Goal: Contribute content: Add original content to the website for others to see

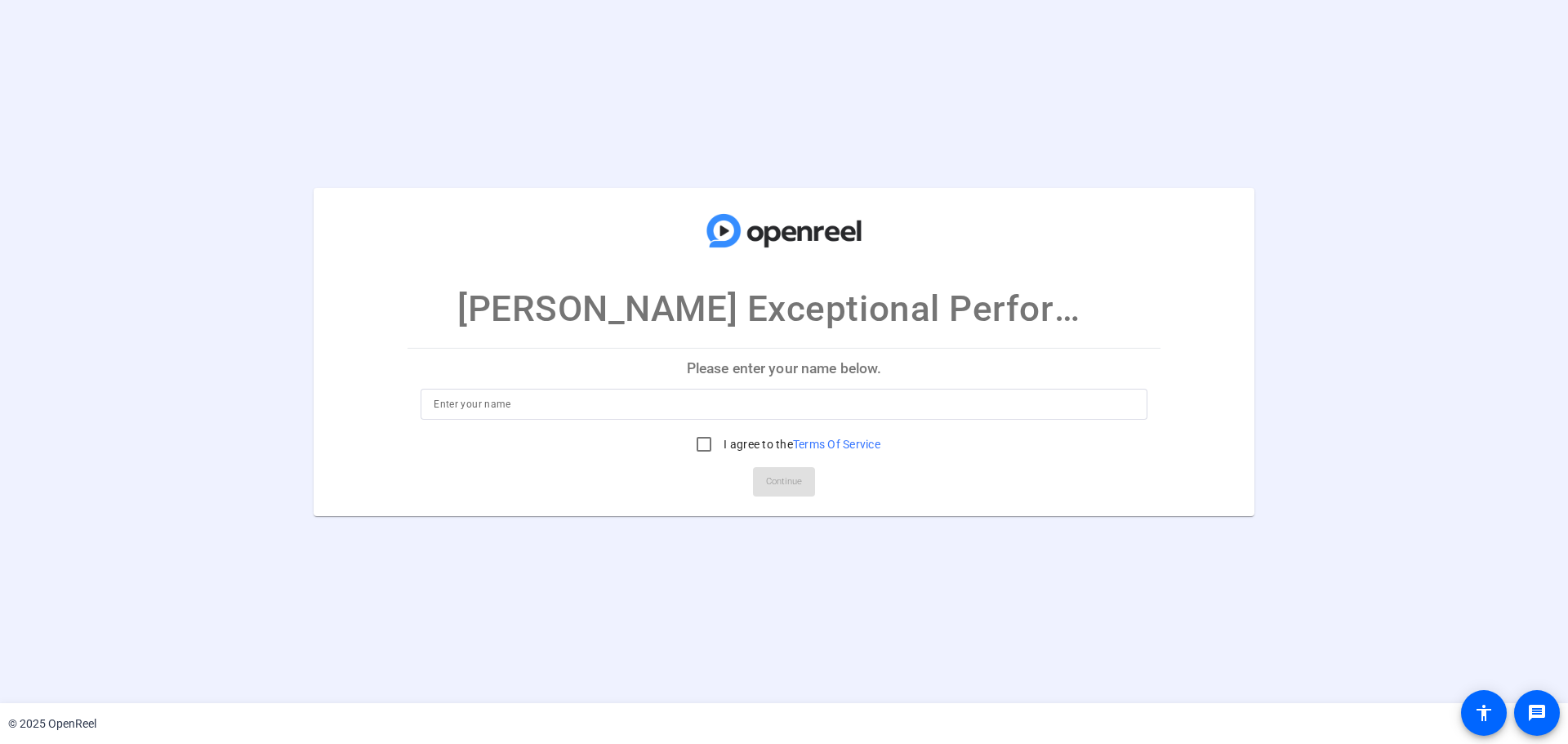
click at [897, 395] on input at bounding box center [783, 405] width 701 height 20
type input "[PERSON_NAME]"
click at [705, 442] on input "I agree to the Terms Of Service" at bounding box center [704, 445] width 33 height 33
checkbox input "true"
click at [780, 483] on span "Continue" at bounding box center [784, 482] width 36 height 25
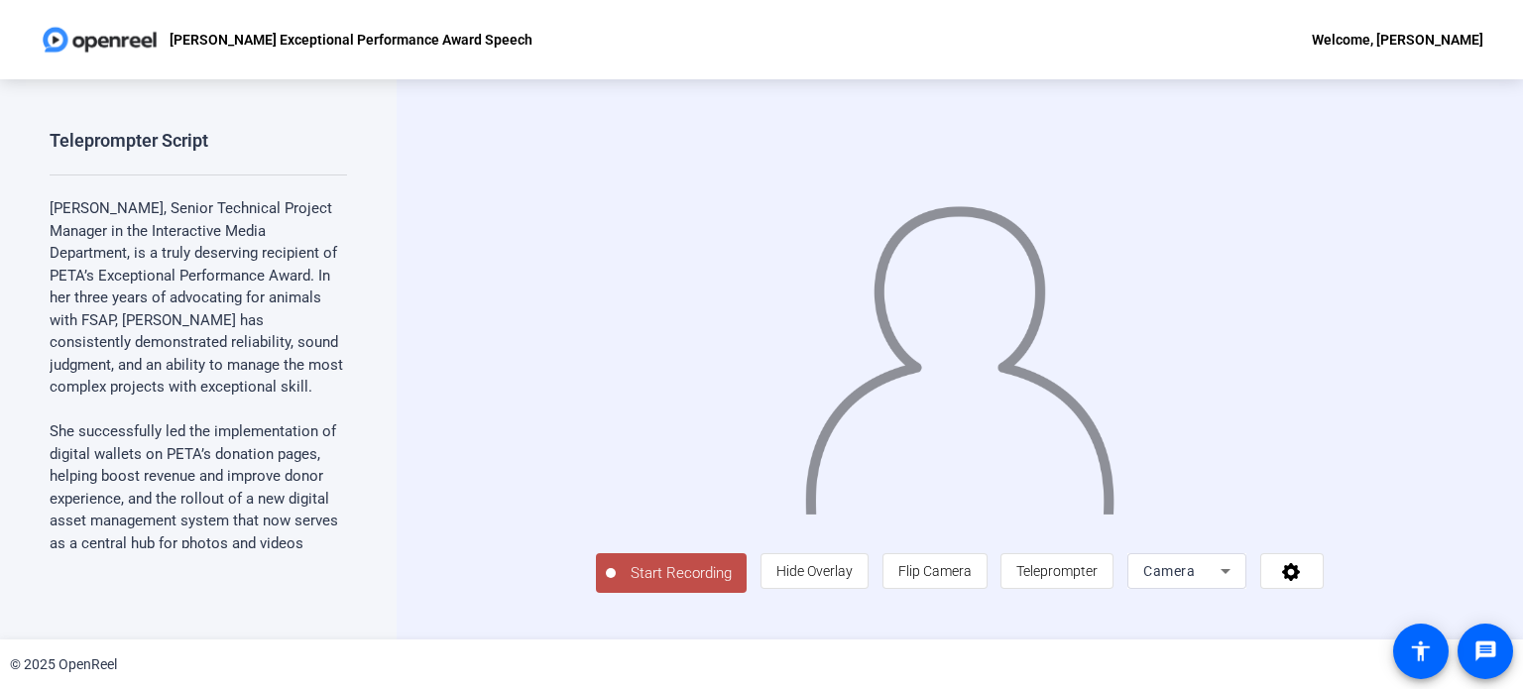
scroll to position [33, 0]
click at [1098, 579] on span "Teleprompter" at bounding box center [1056, 571] width 81 height 16
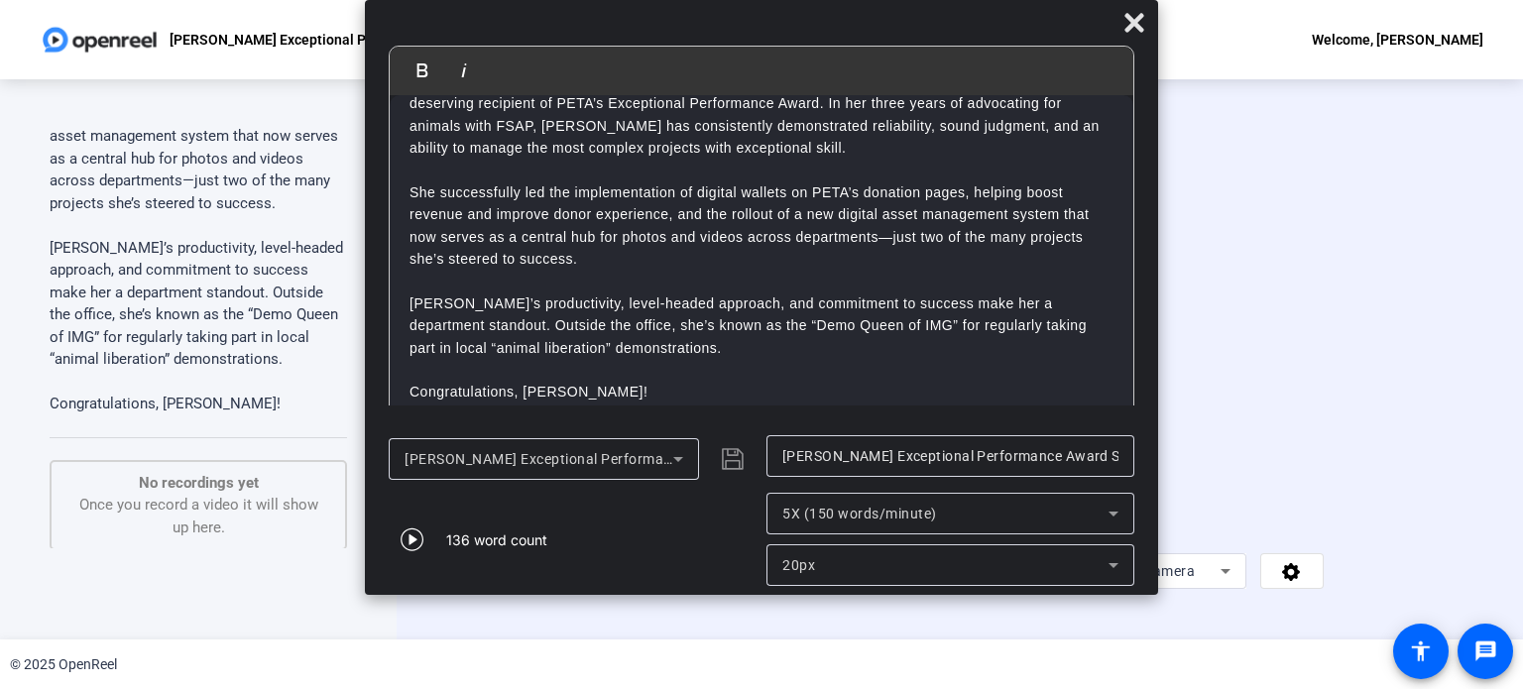
scroll to position [496, 0]
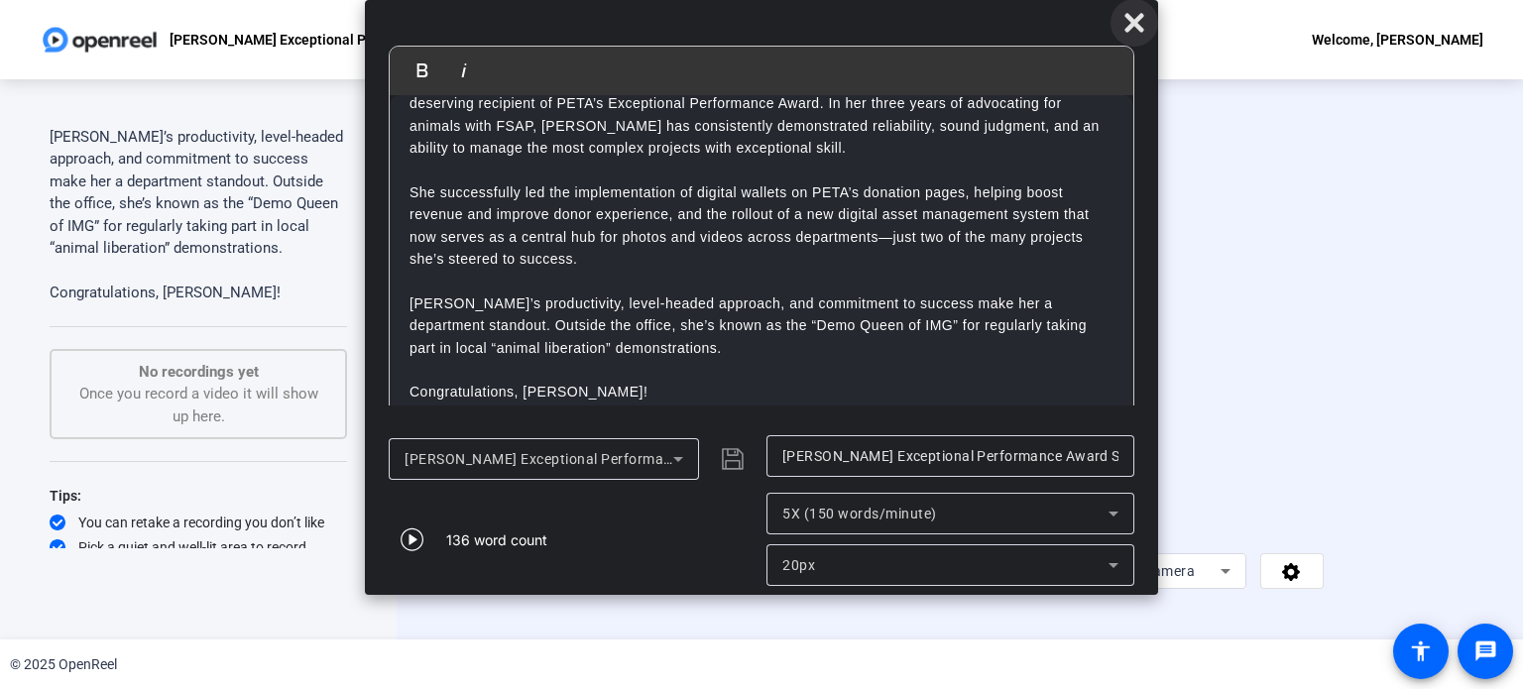
click at [1142, 26] on icon at bounding box center [1134, 23] width 24 height 24
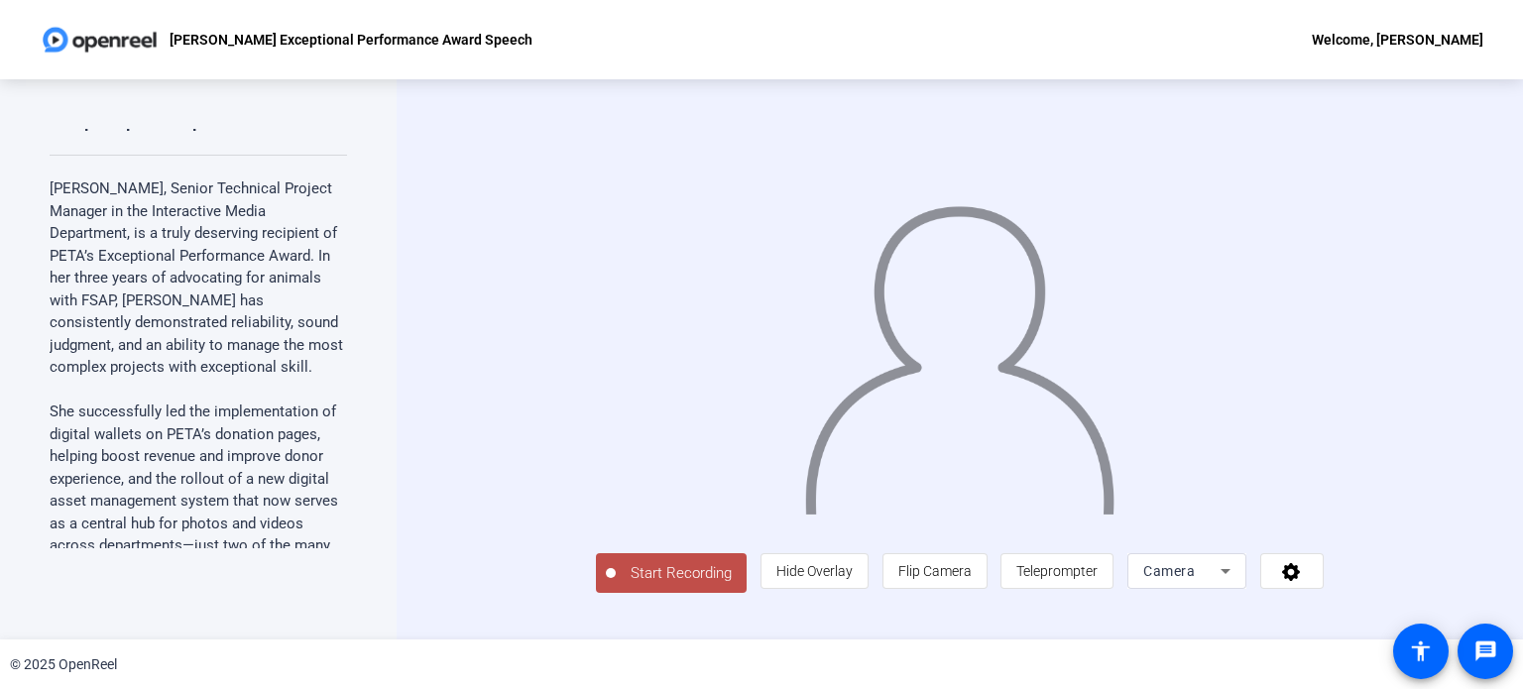
scroll to position [0, 0]
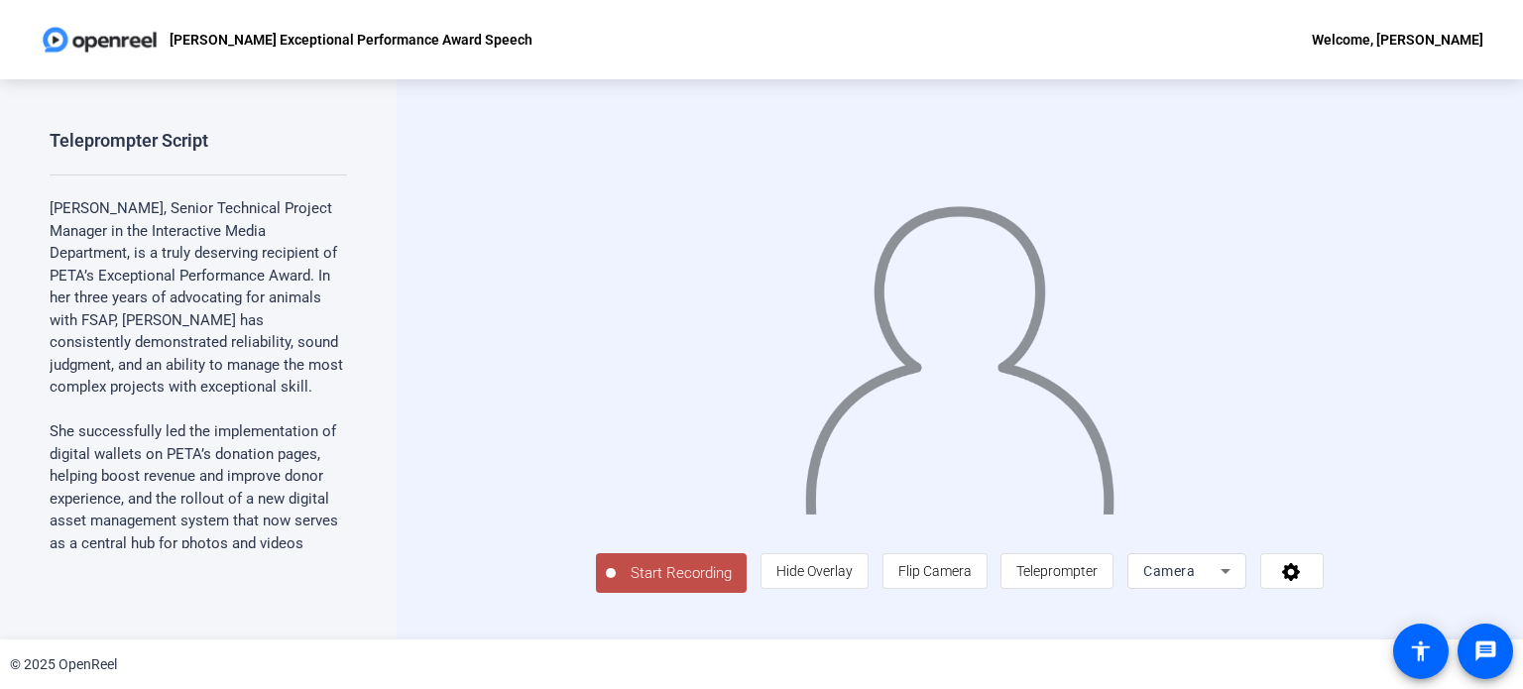
click at [616, 585] on span "Start Recording" at bounding box center [681, 573] width 131 height 23
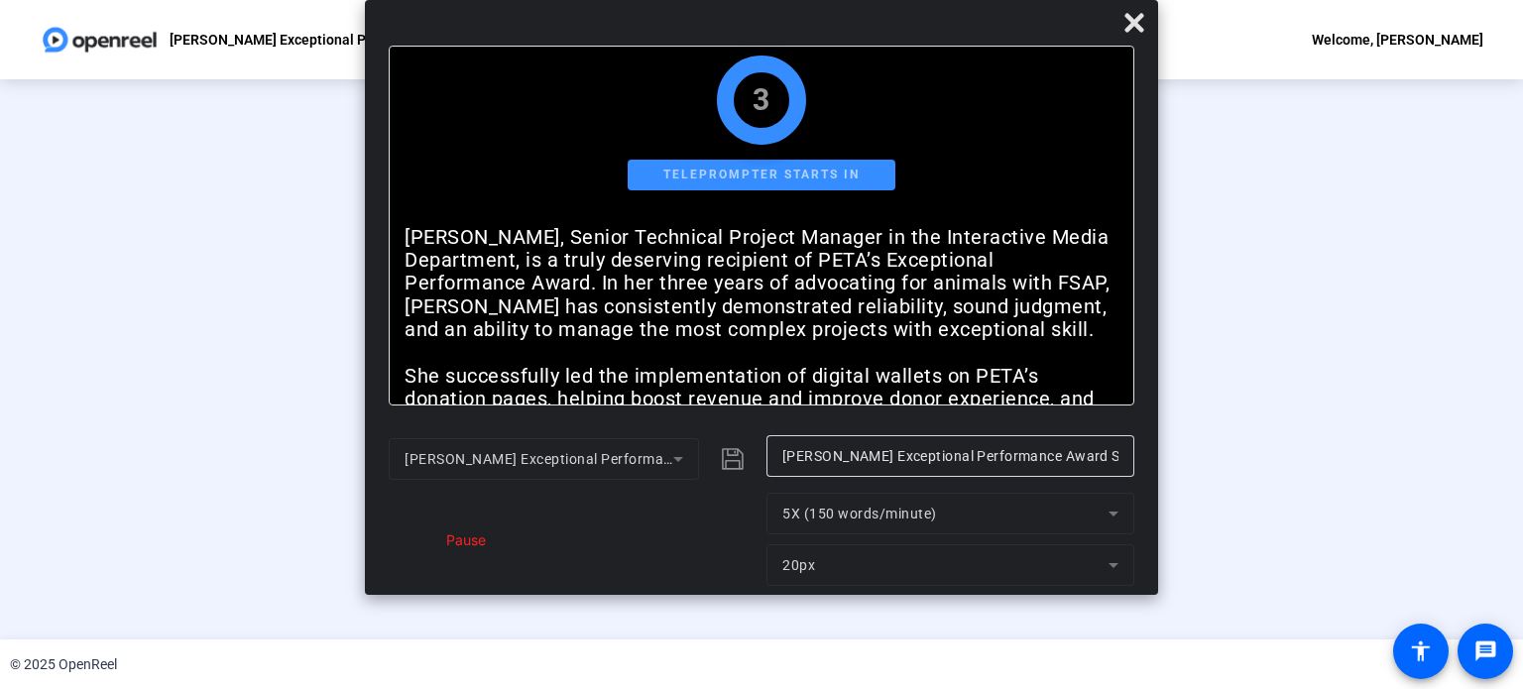
scroll to position [3, 0]
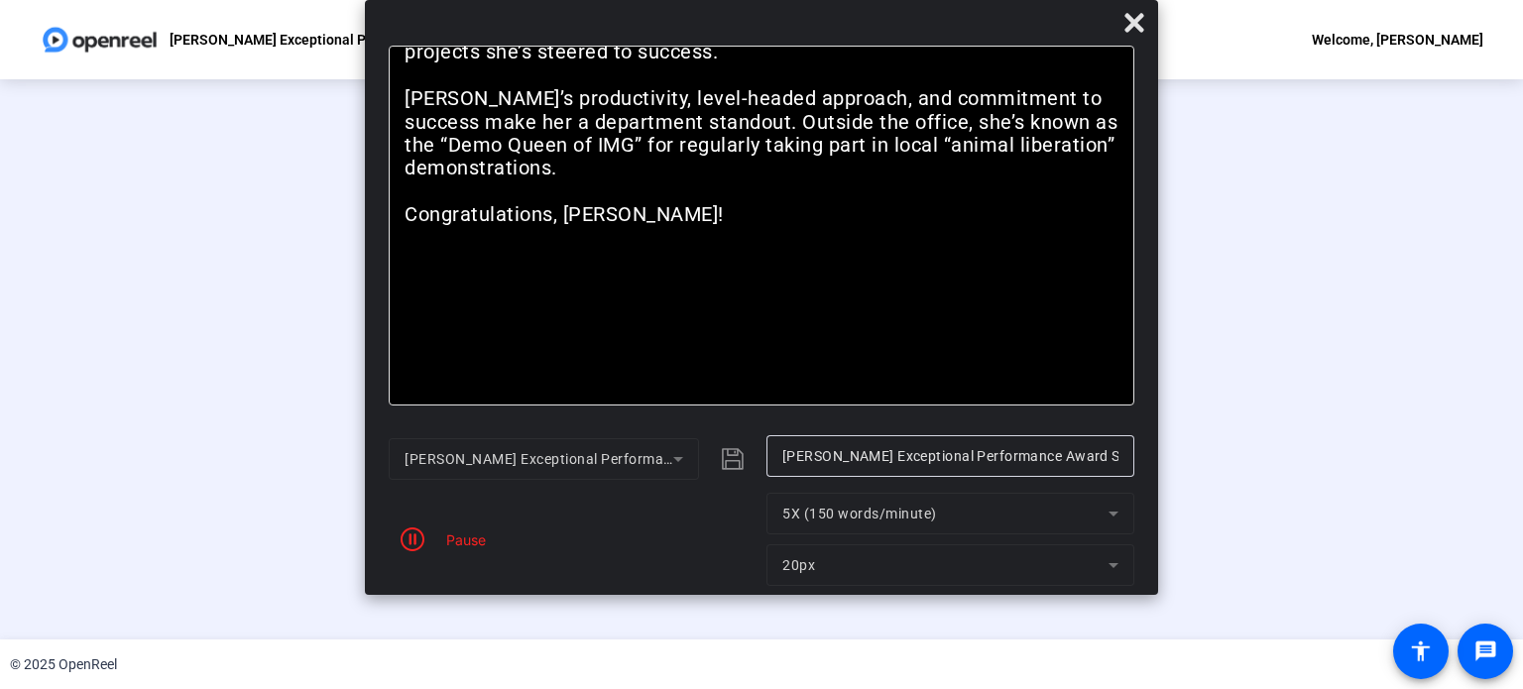
click at [463, 537] on div "Pause" at bounding box center [461, 539] width 50 height 21
click at [412, 538] on icon "button" at bounding box center [413, 539] width 24 height 24
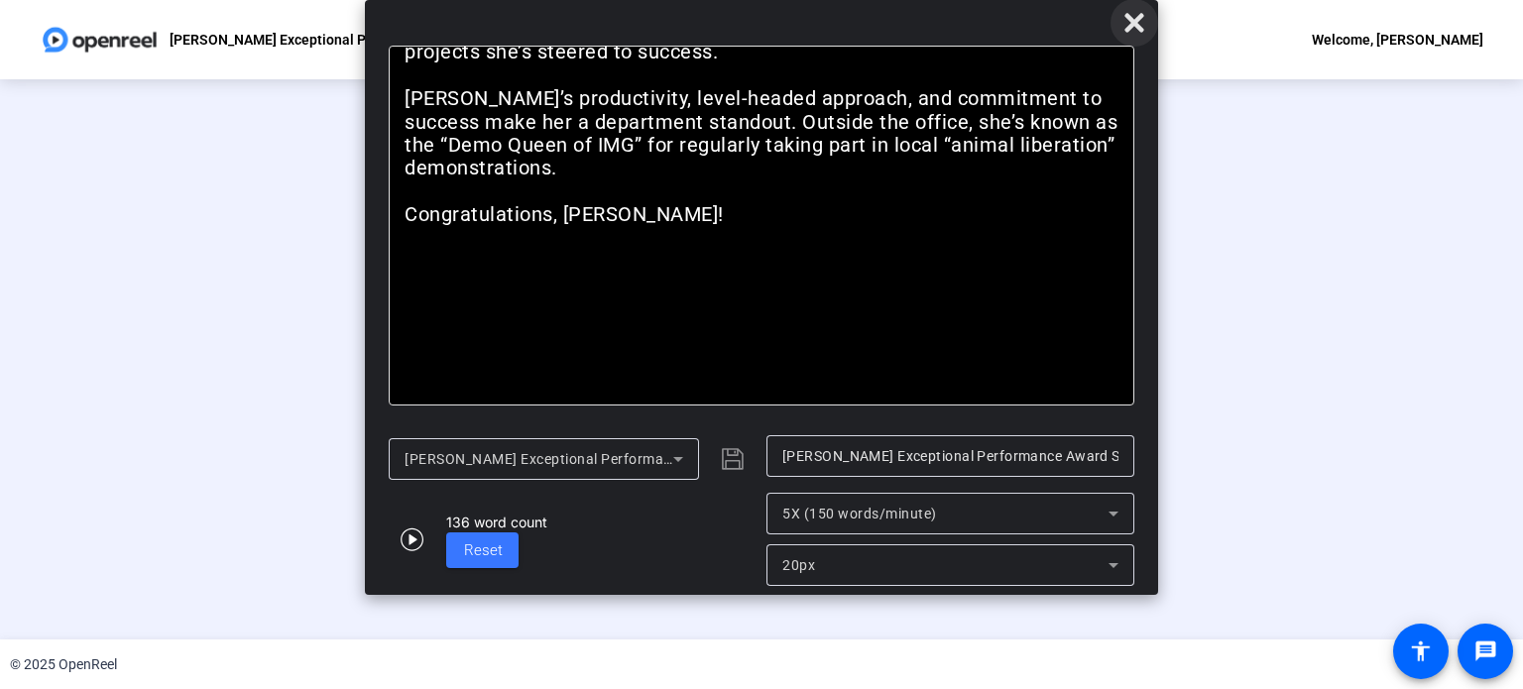
click at [1126, 20] on icon at bounding box center [1134, 23] width 24 height 24
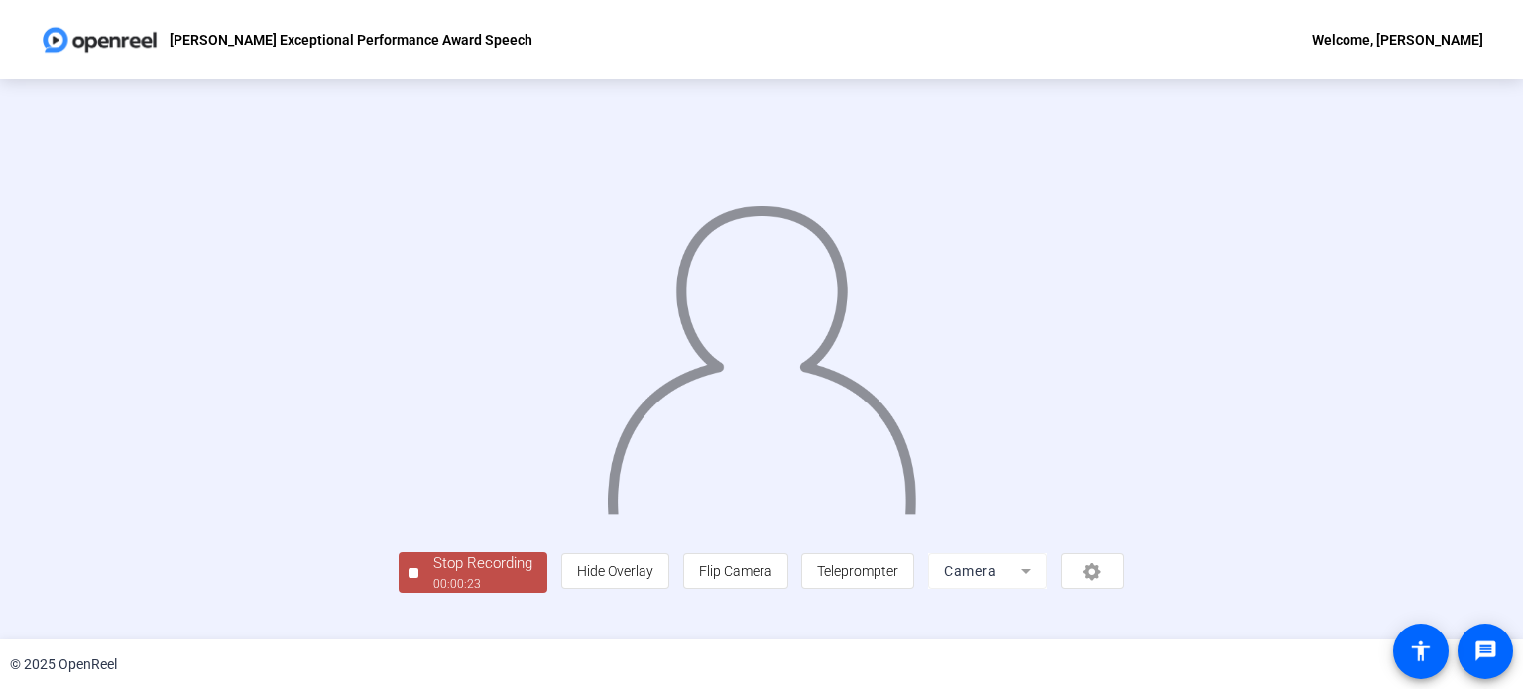
scroll to position [76, 0]
click at [433, 593] on div "00:00:24" at bounding box center [482, 584] width 99 height 18
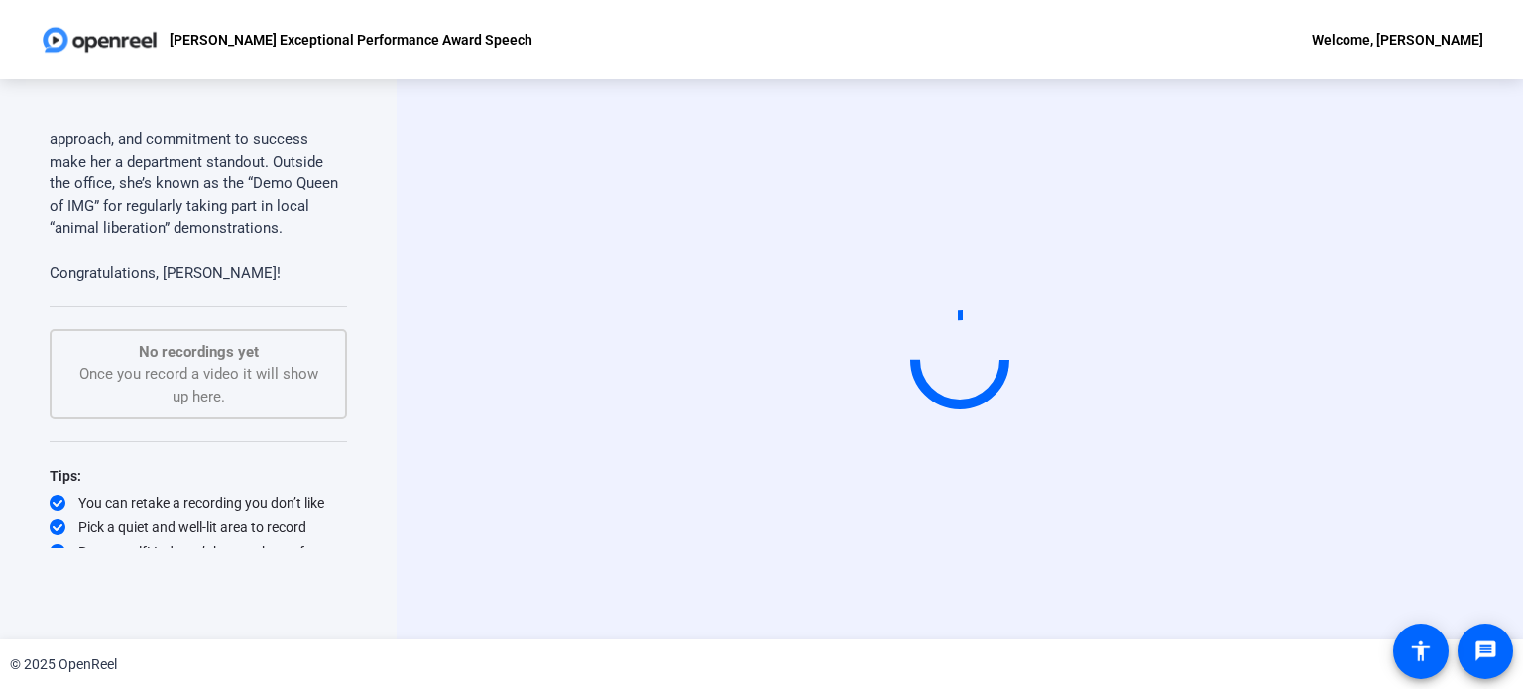
scroll to position [527, 0]
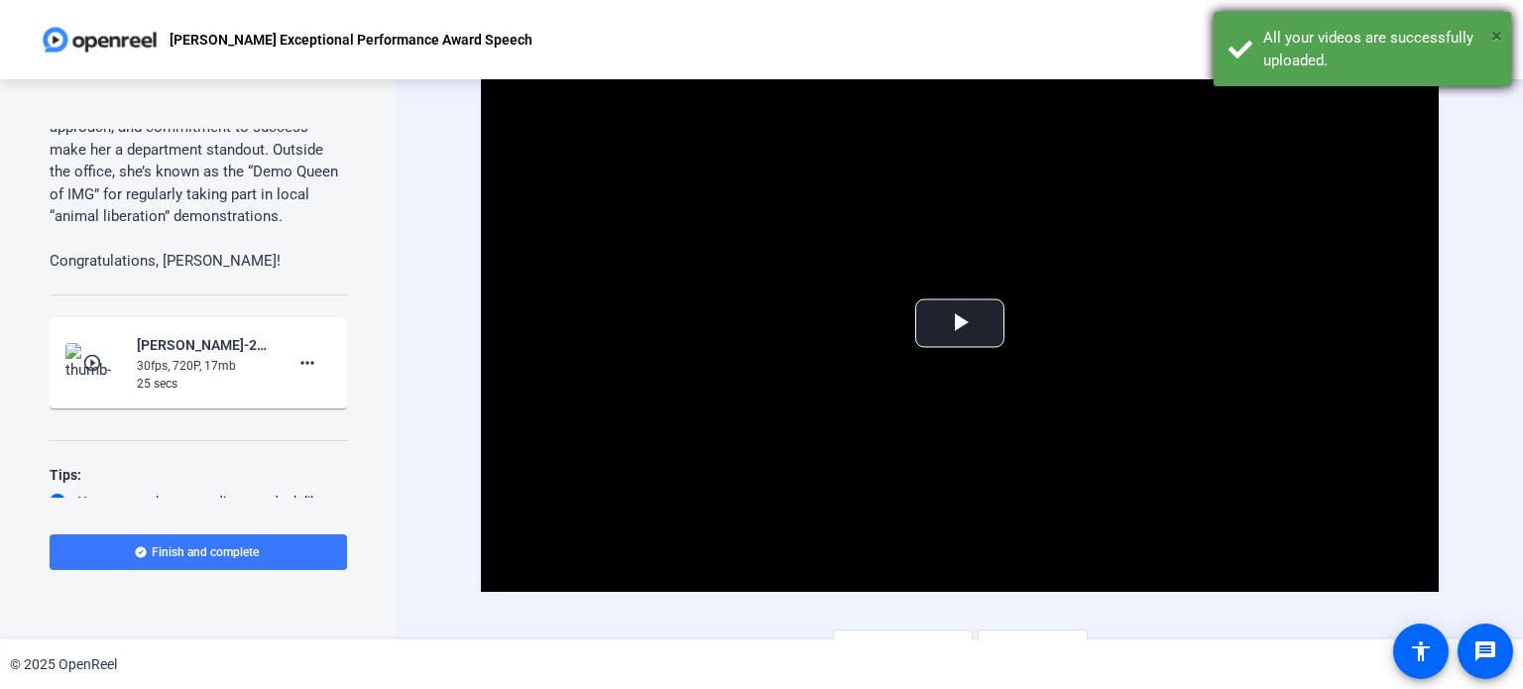
click at [1493, 32] on span "×" at bounding box center [1496, 36] width 11 height 24
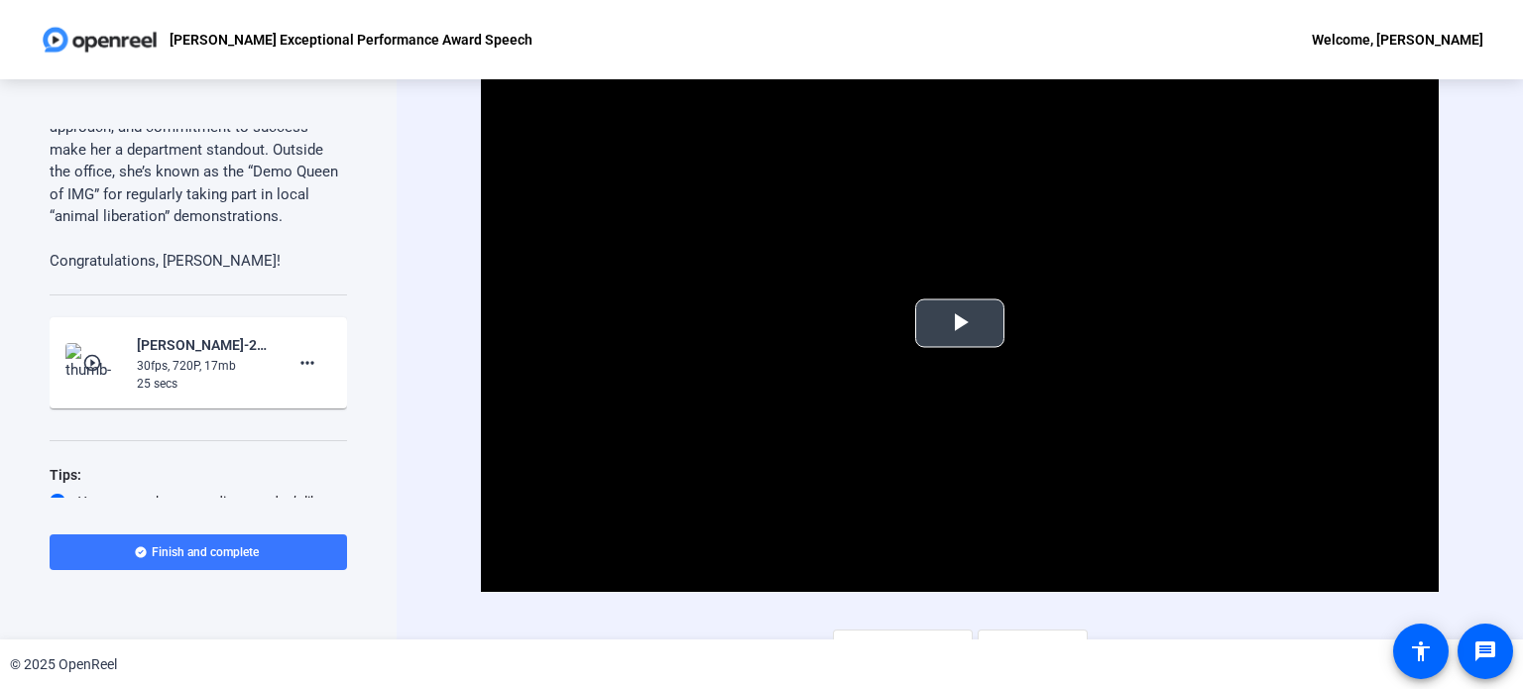
click at [960, 323] on span "Video Player" at bounding box center [960, 323] width 0 height 0
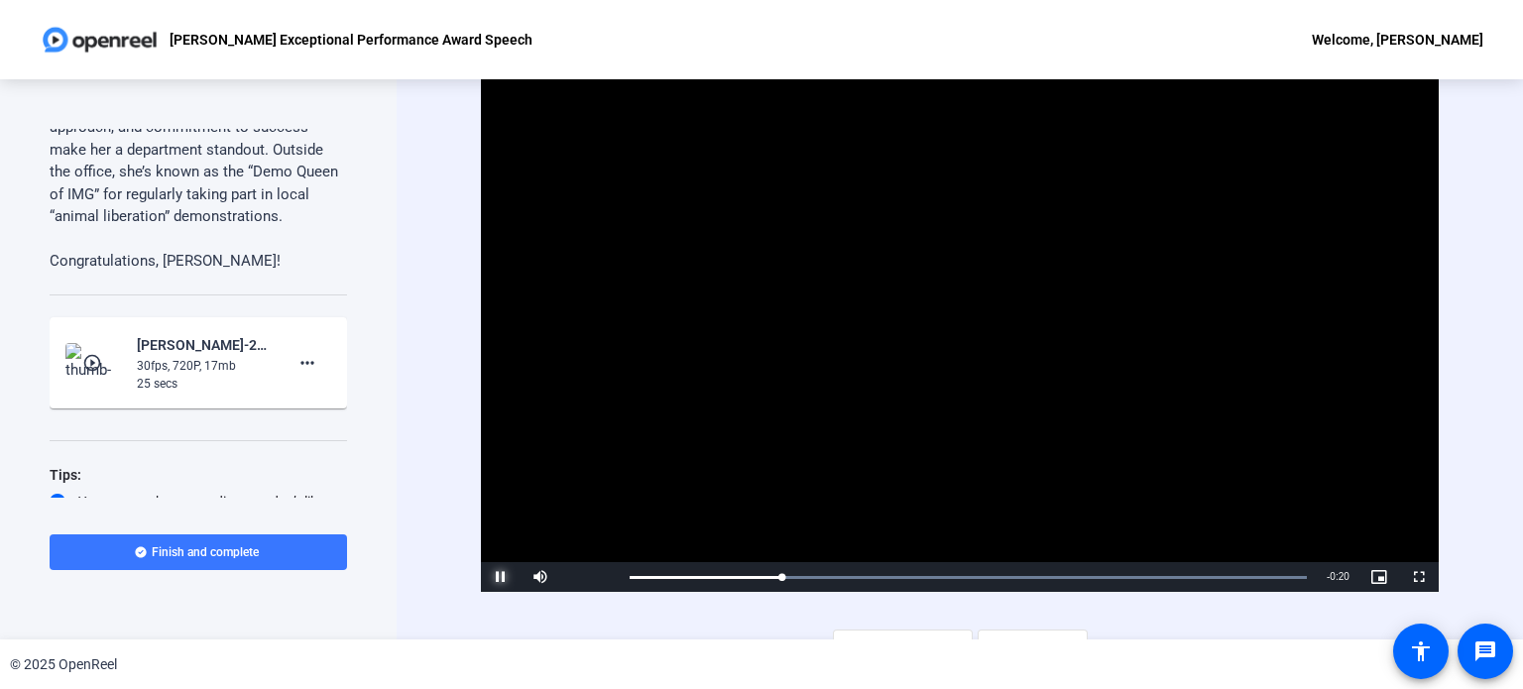
click at [498, 577] on span "Video Player" at bounding box center [501, 577] width 40 height 0
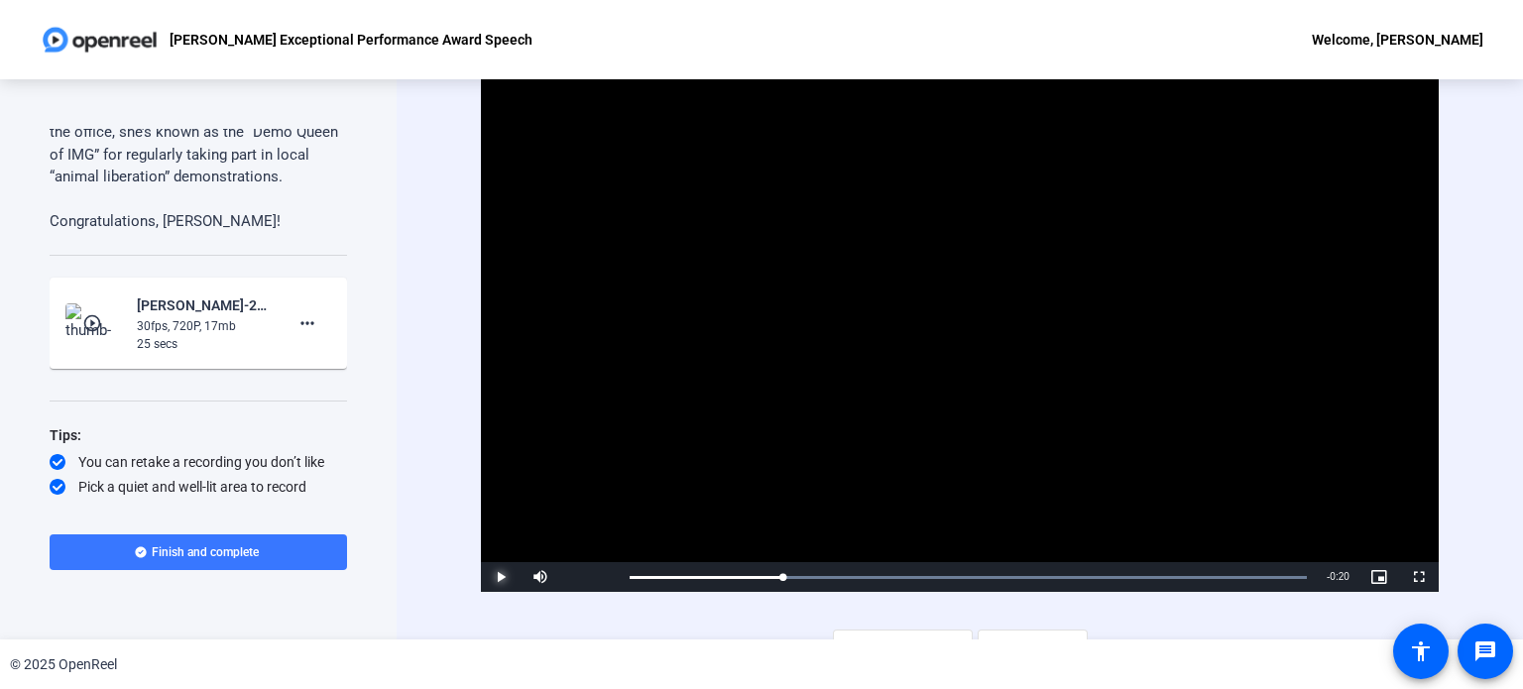
scroll to position [589, 0]
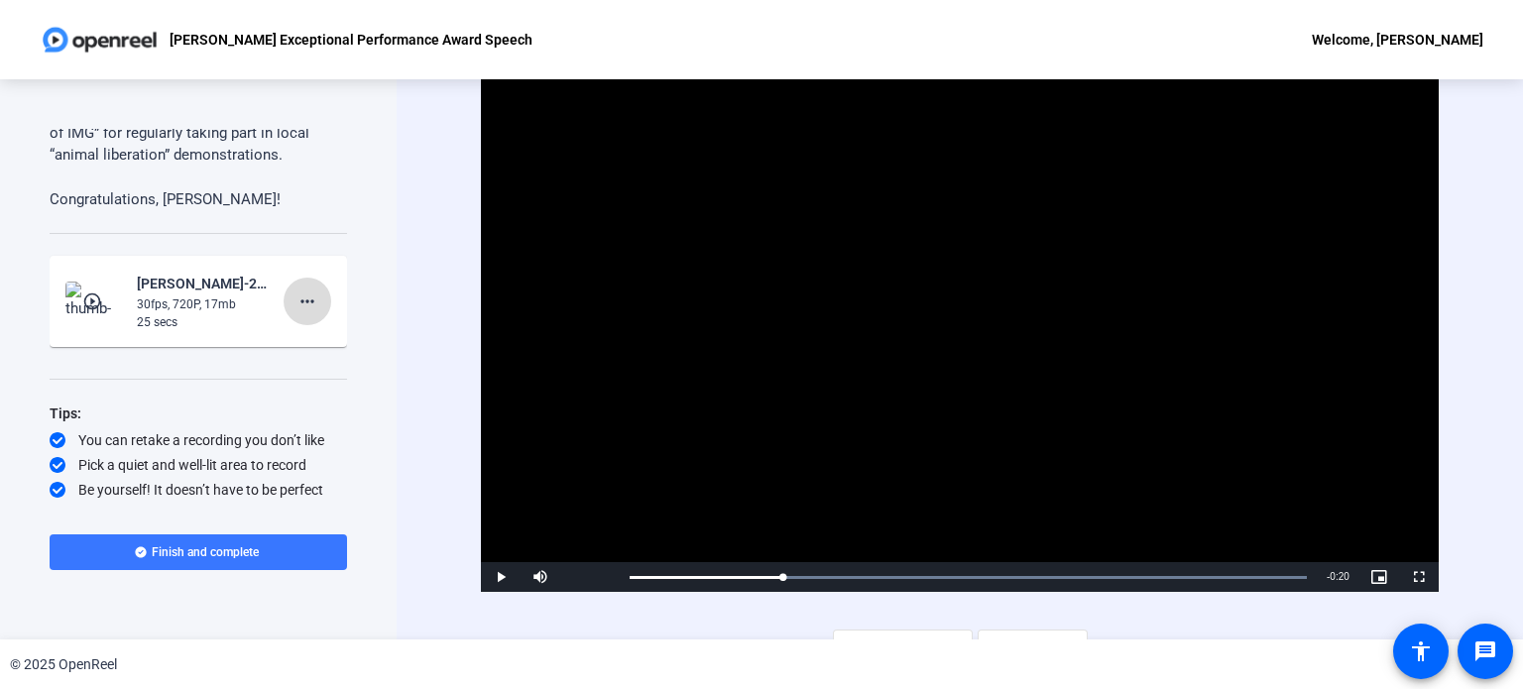
click at [299, 299] on mat-icon "more_horiz" at bounding box center [307, 302] width 24 height 24
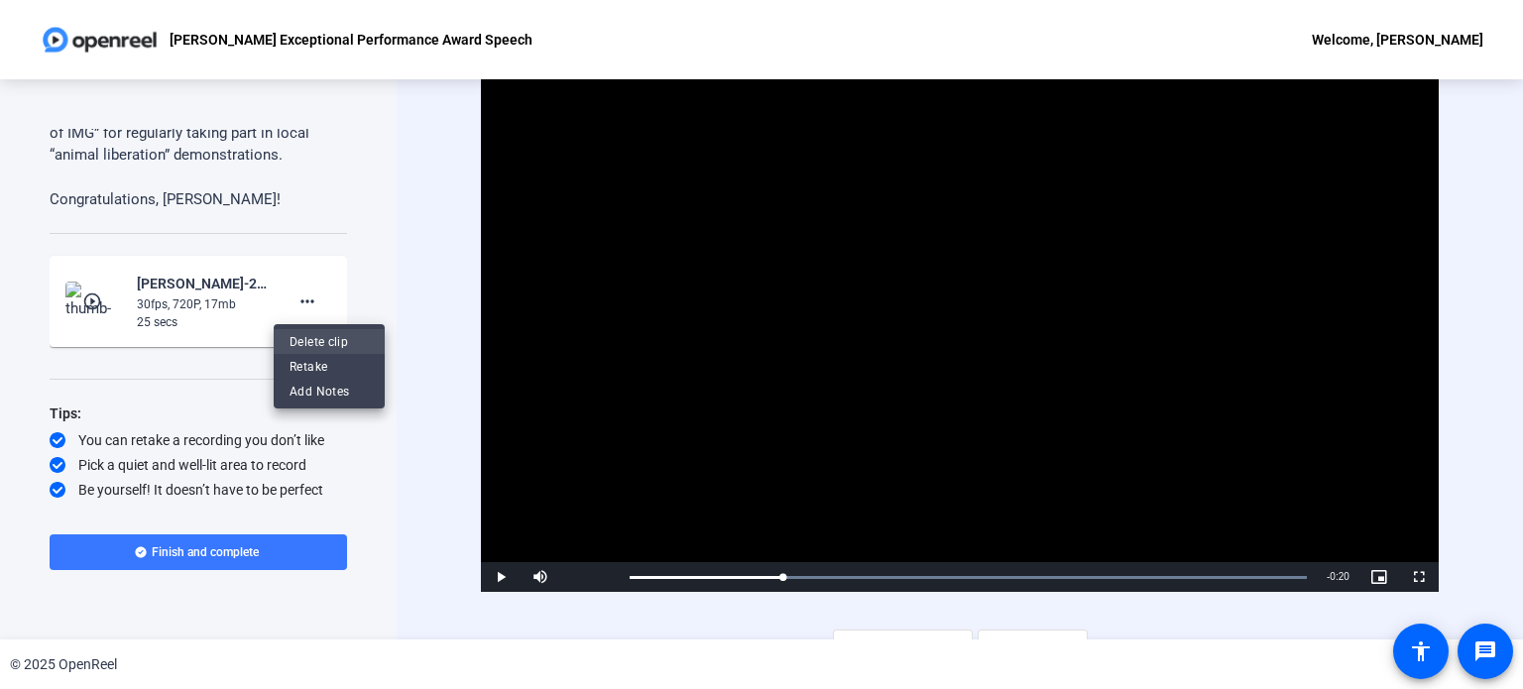
click at [314, 336] on span "Delete clip" at bounding box center [329, 341] width 79 height 24
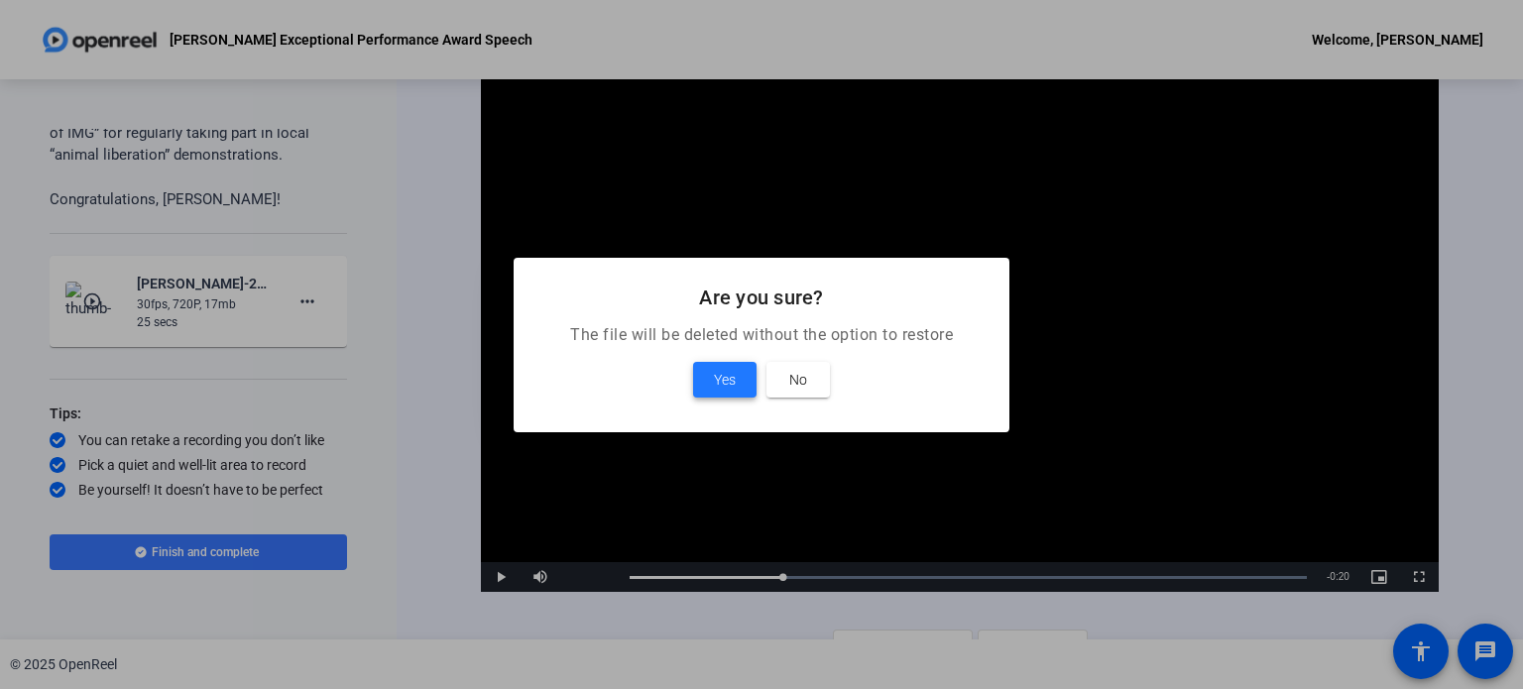
click at [720, 375] on span "Yes" at bounding box center [725, 380] width 22 height 24
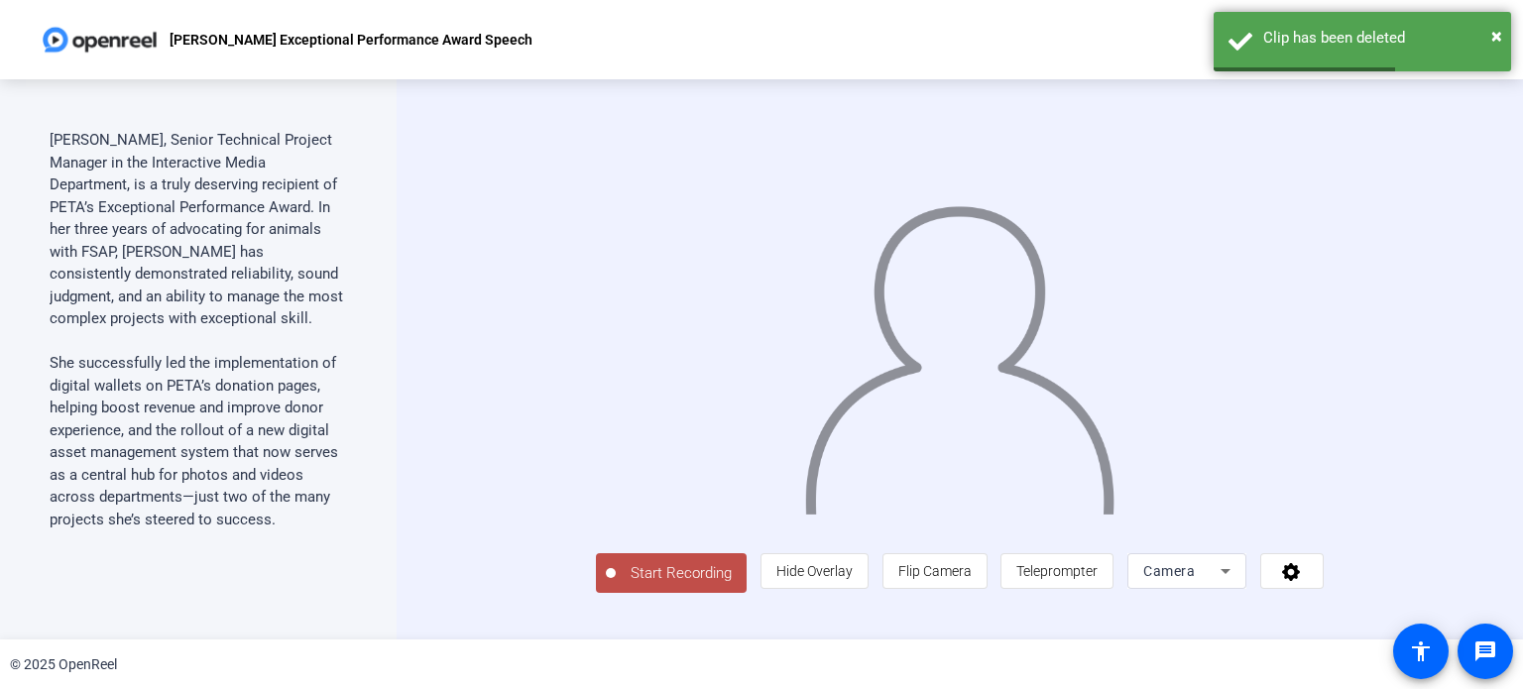
scroll to position [0, 0]
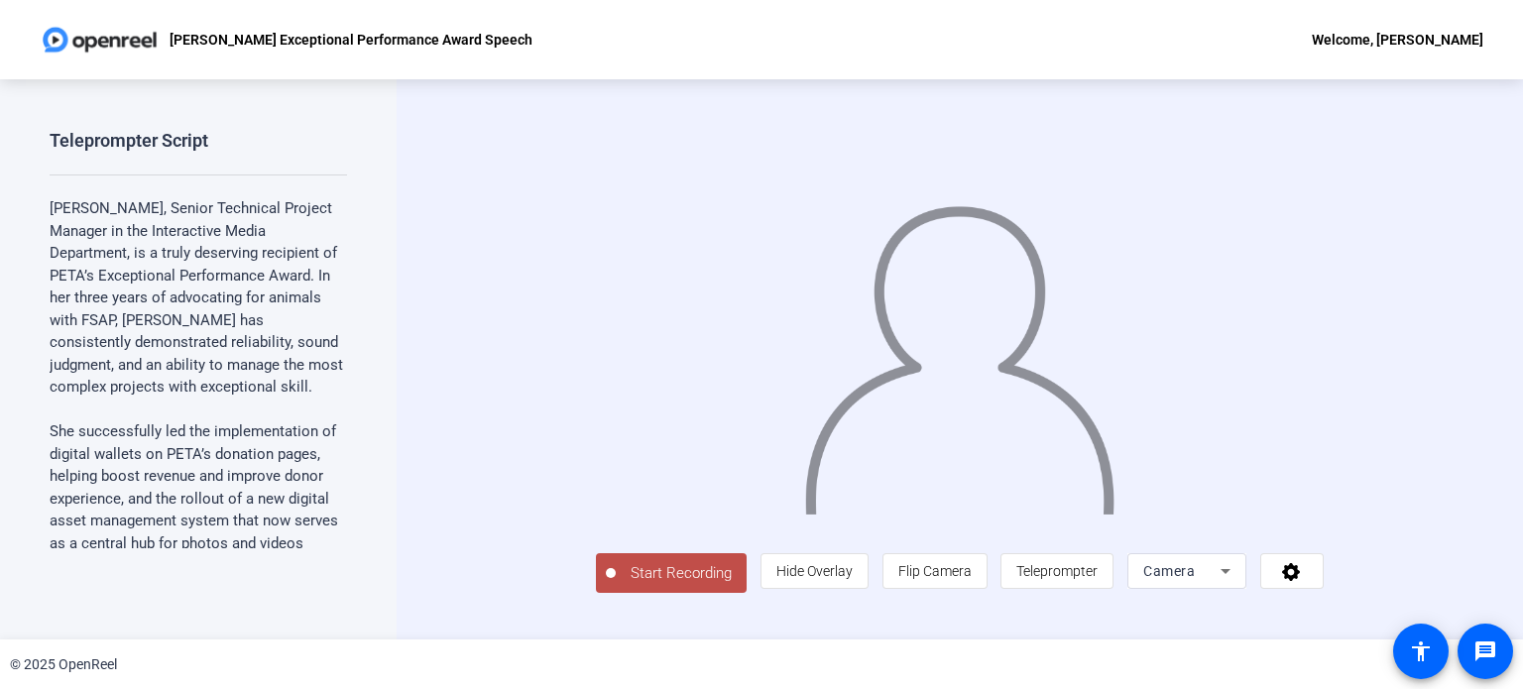
click at [616, 585] on span "Start Recording" at bounding box center [681, 573] width 131 height 23
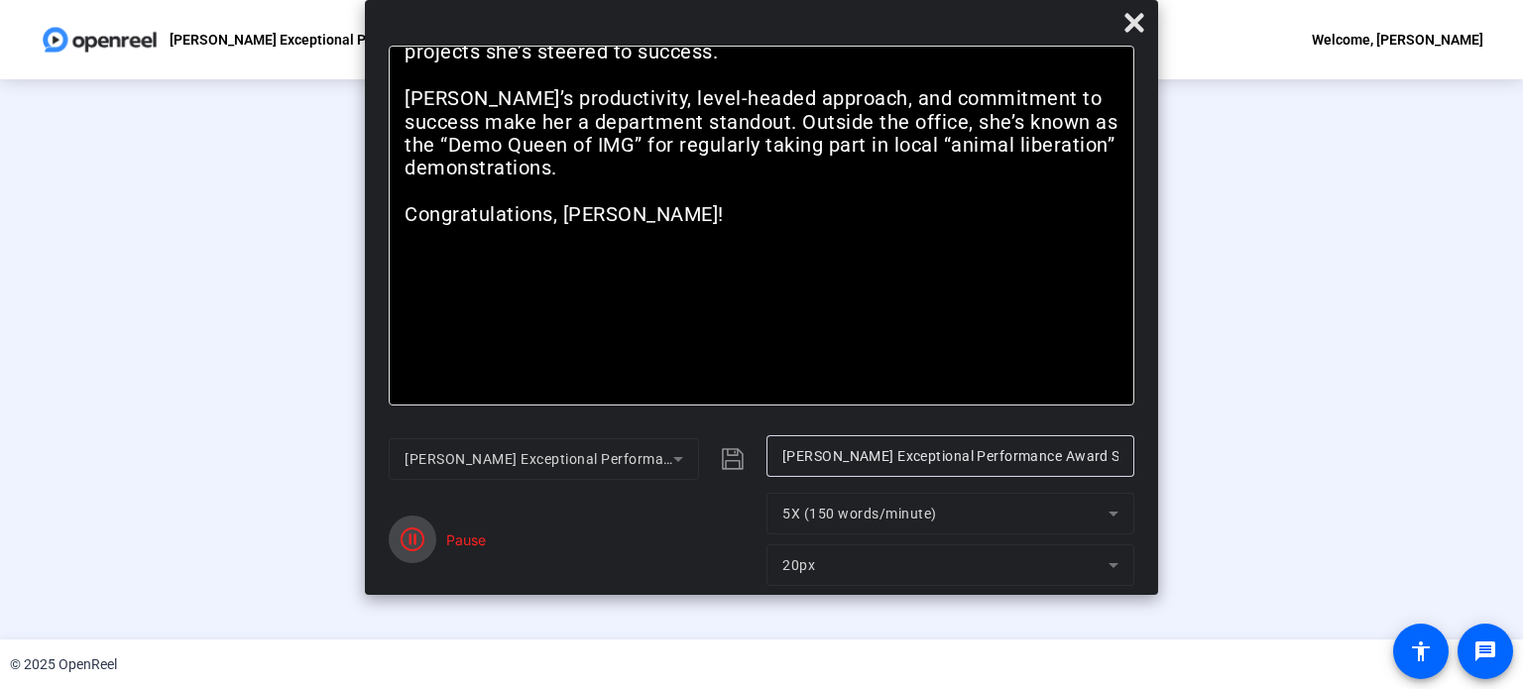
click at [412, 538] on icon "button" at bounding box center [413, 539] width 24 height 24
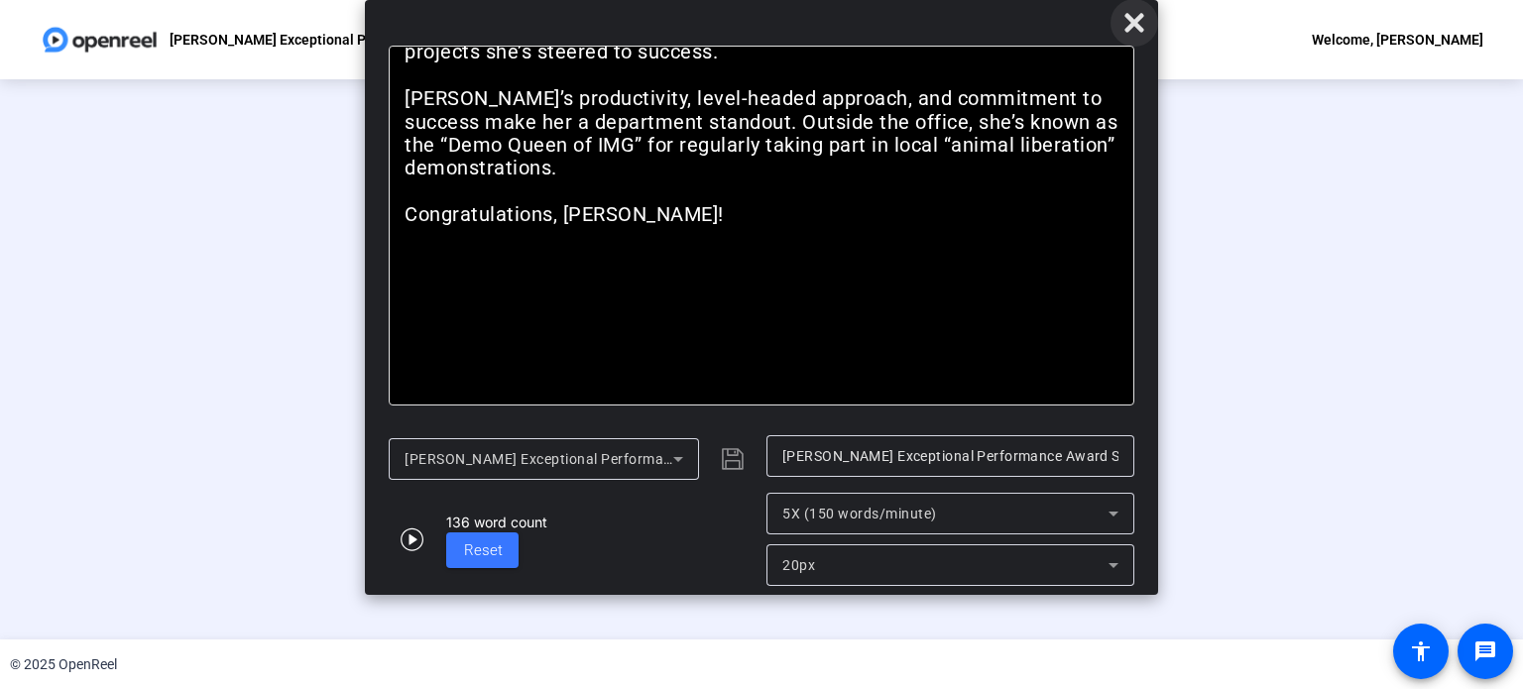
click at [1146, 18] on span at bounding box center [1134, 23] width 48 height 48
click at [1130, 25] on icon at bounding box center [1133, 22] width 19 height 19
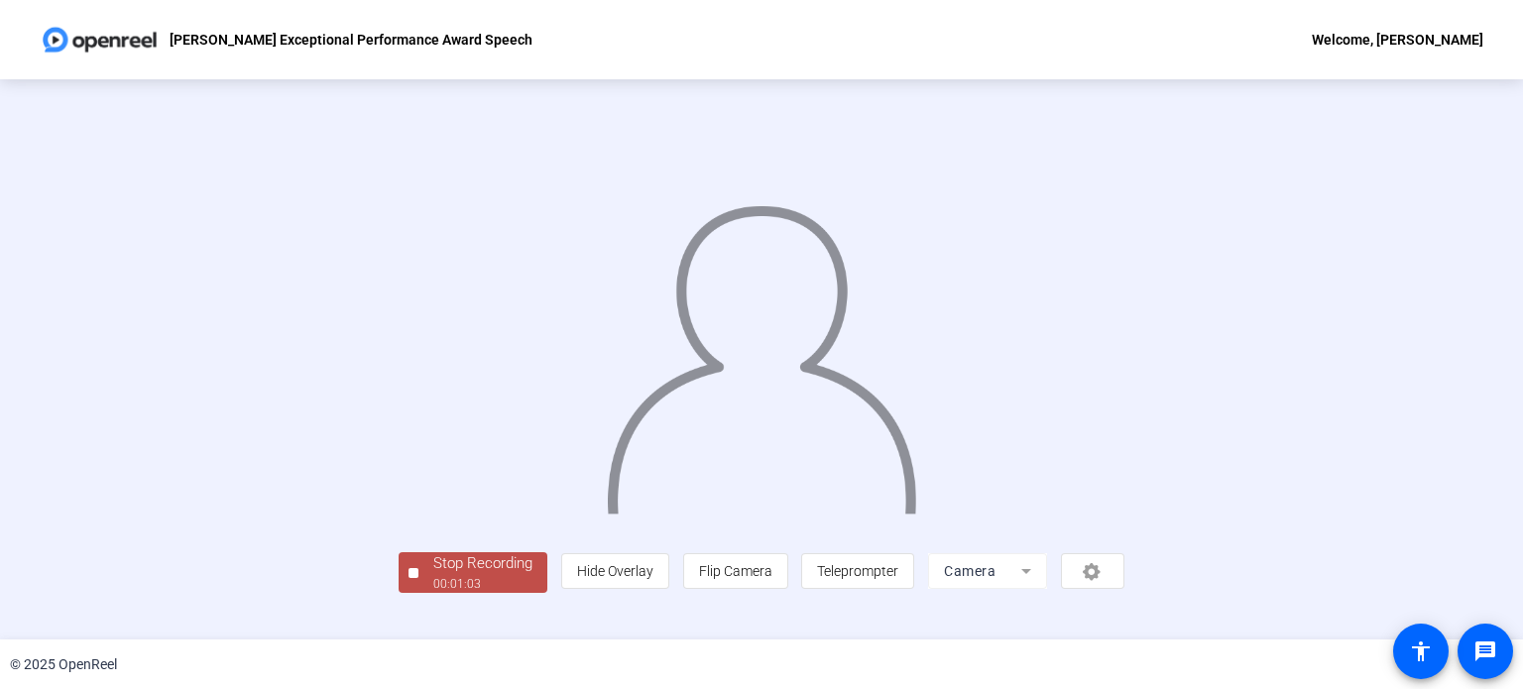
scroll to position [76, 0]
click at [433, 593] on div "00:01:04" at bounding box center [482, 584] width 99 height 18
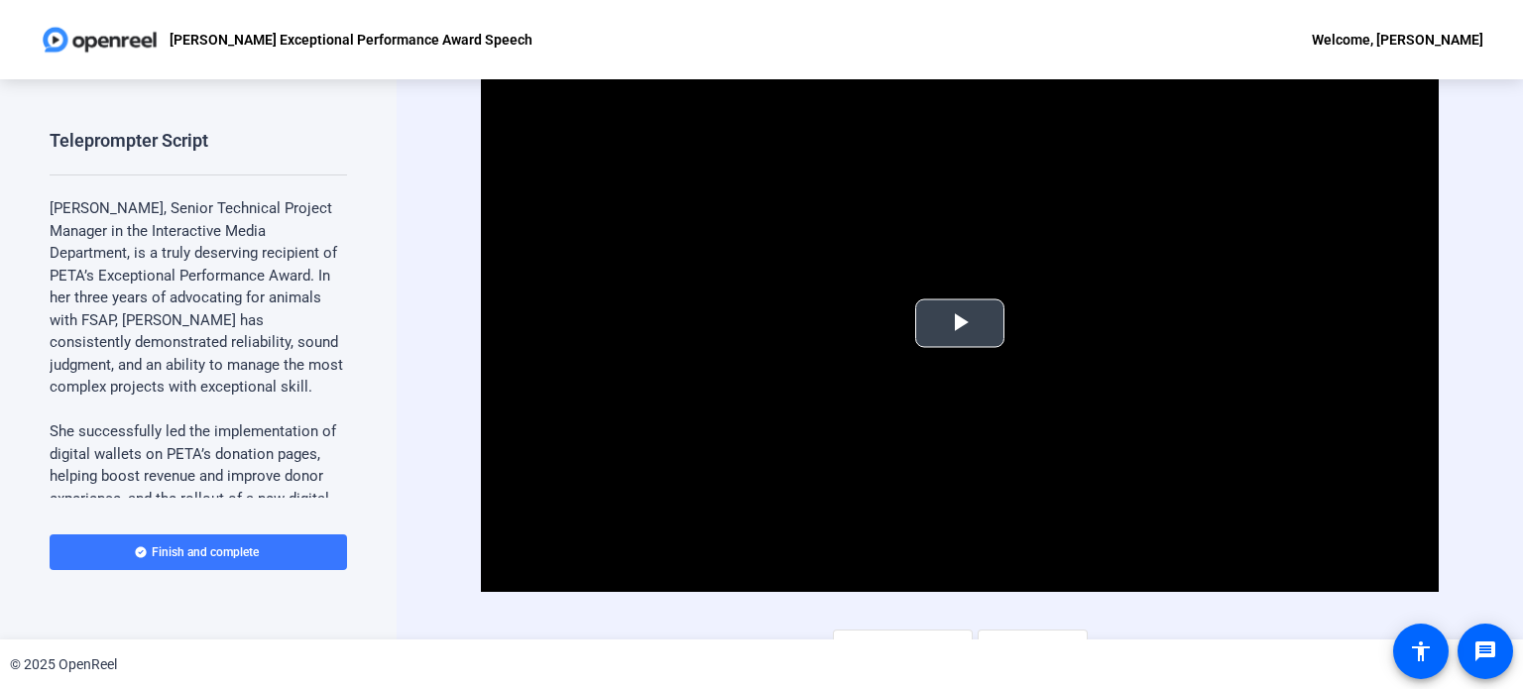
click at [960, 323] on span "Video Player" at bounding box center [960, 323] width 0 height 0
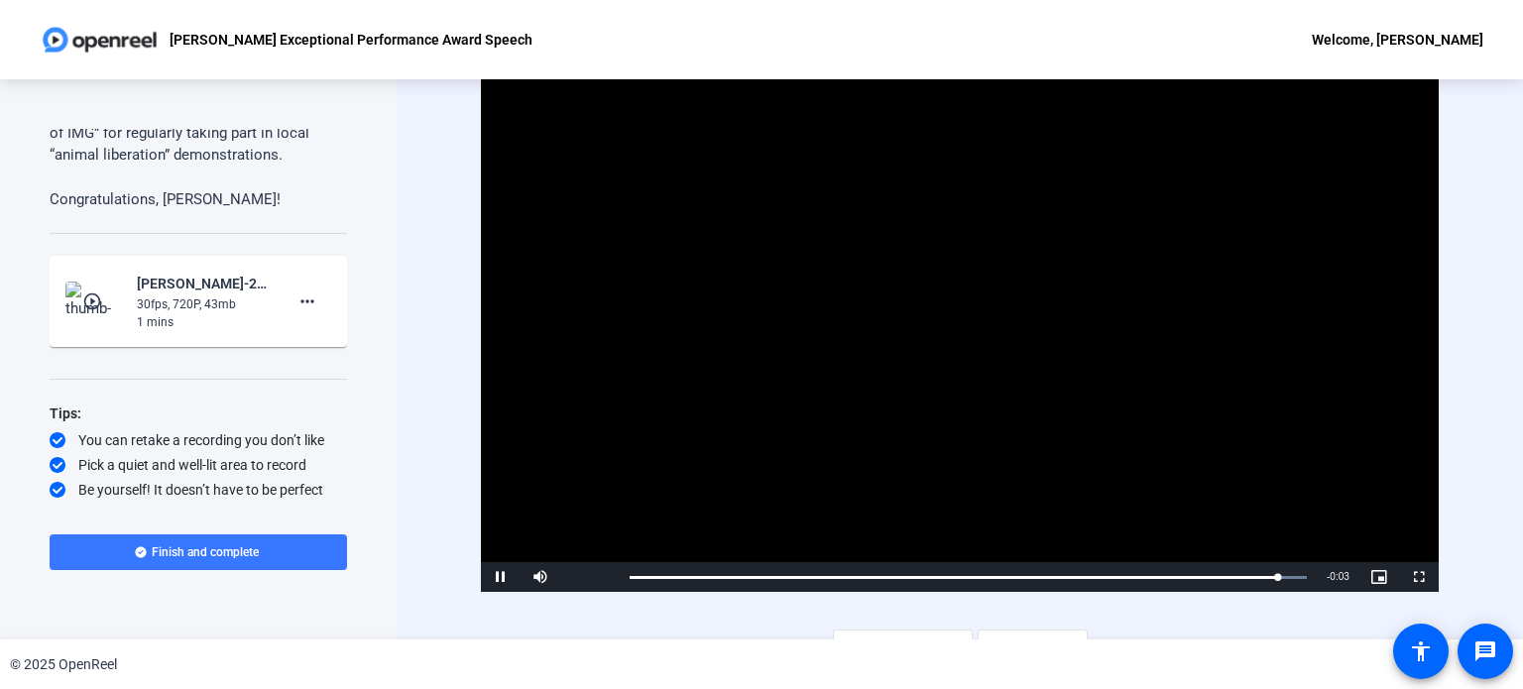
scroll to position [28, 0]
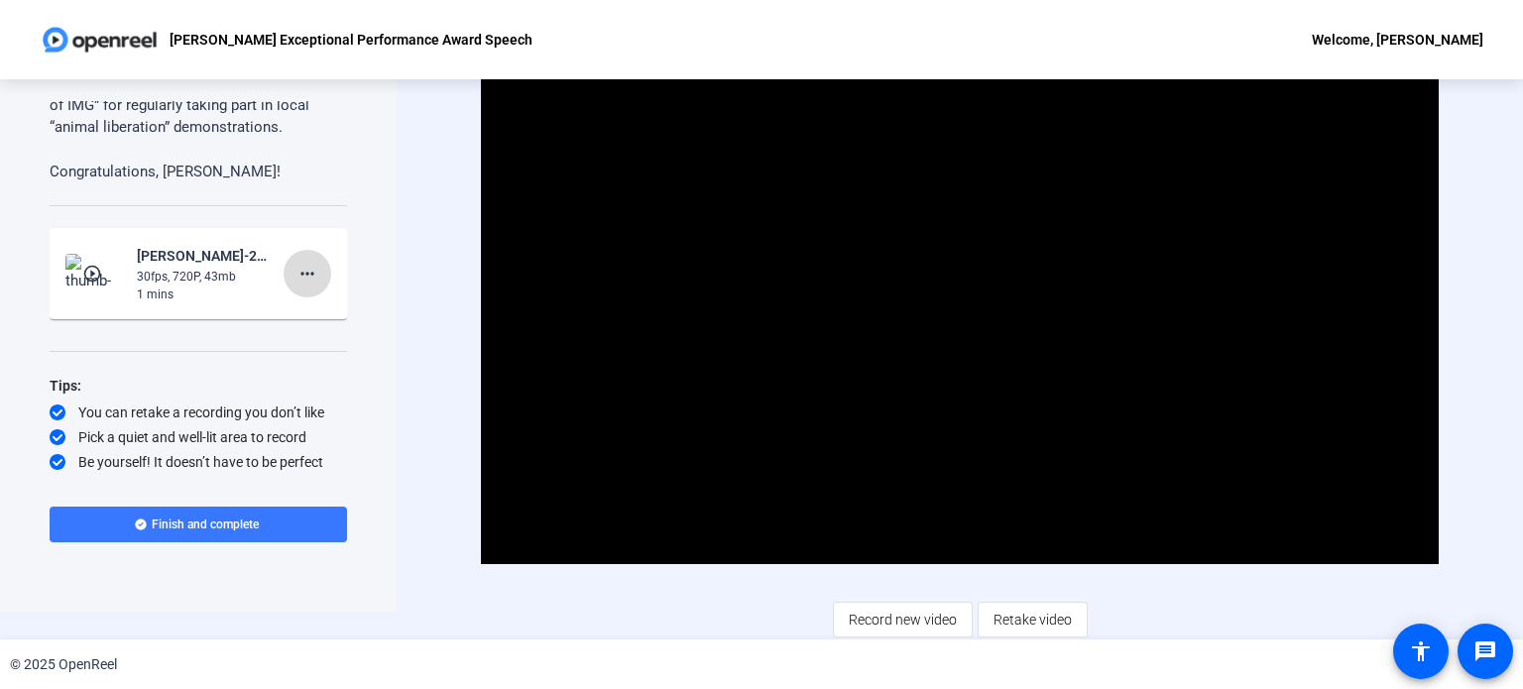
click at [295, 273] on mat-icon "more_horiz" at bounding box center [307, 274] width 24 height 24
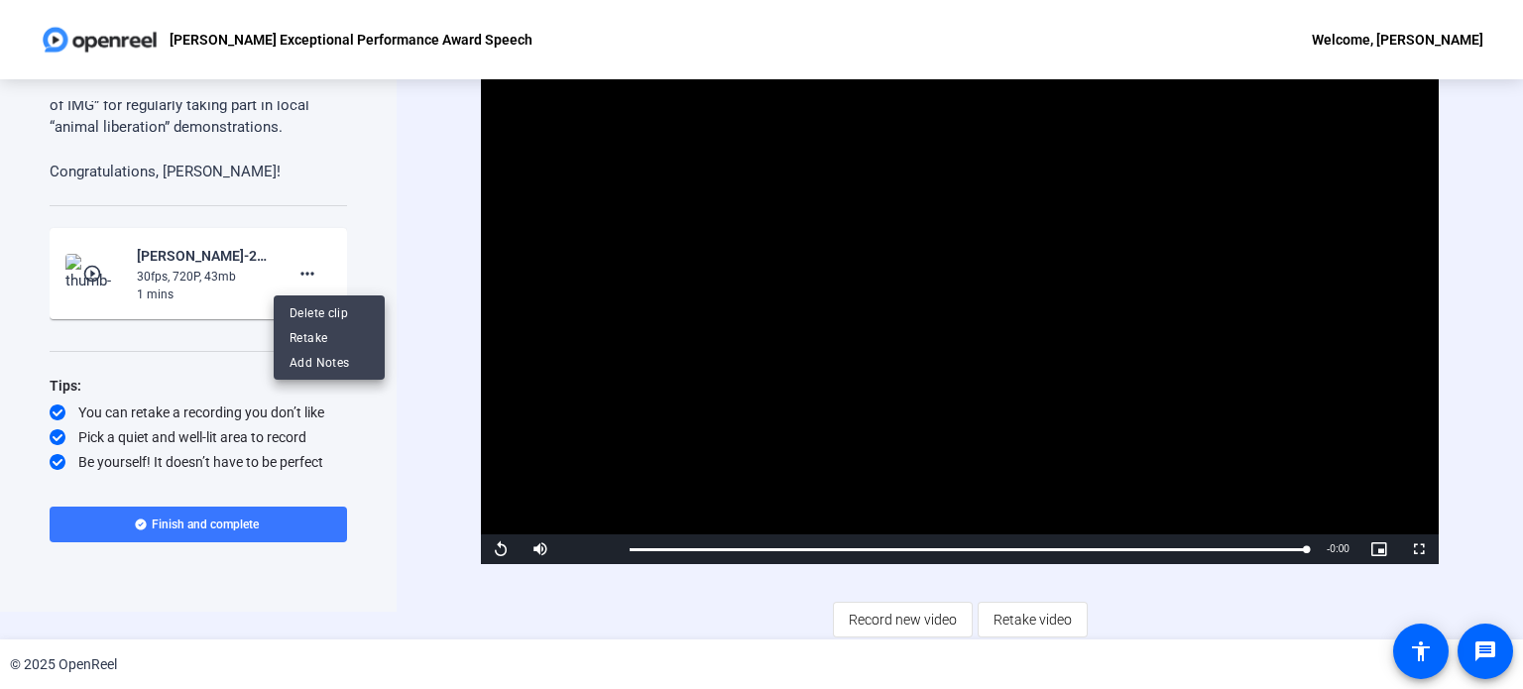
click at [1023, 614] on div at bounding box center [761, 344] width 1523 height 689
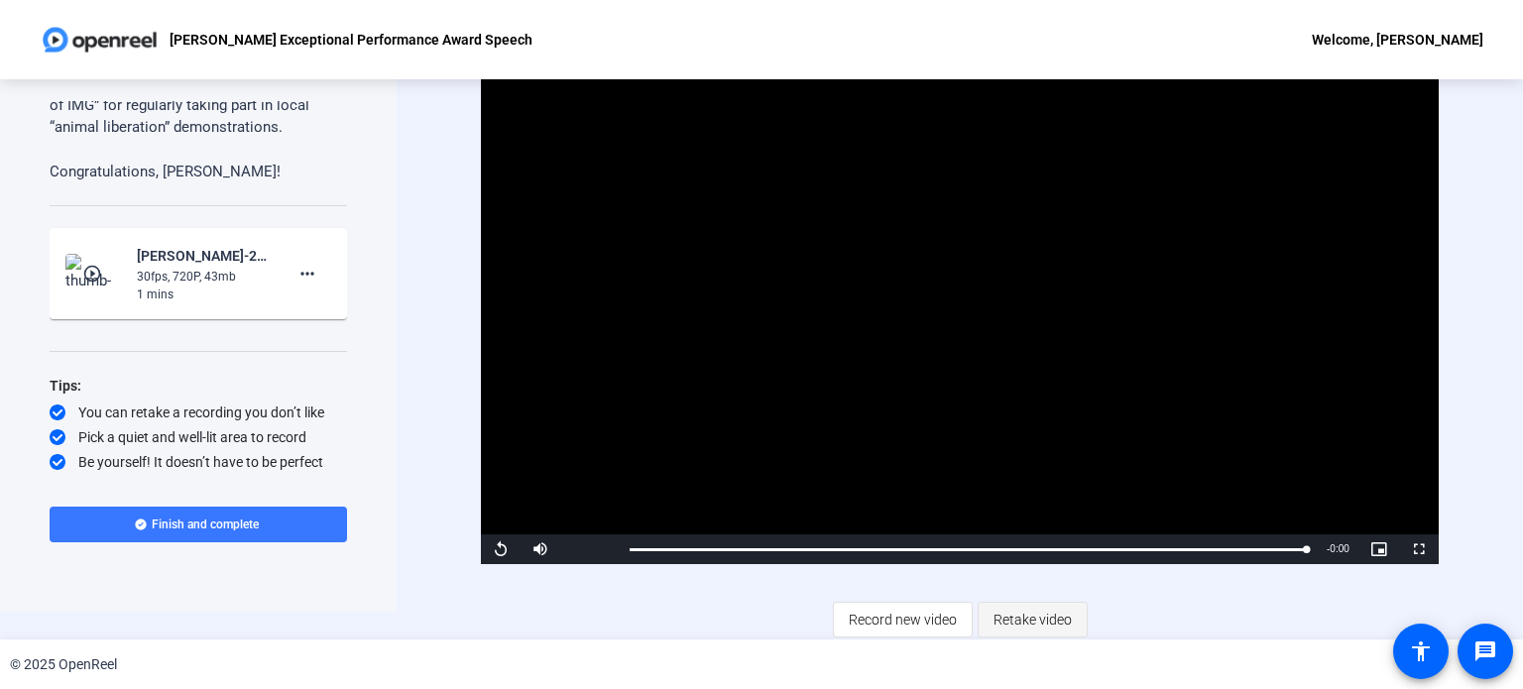
click at [1011, 621] on span "Retake video" at bounding box center [1032, 620] width 78 height 38
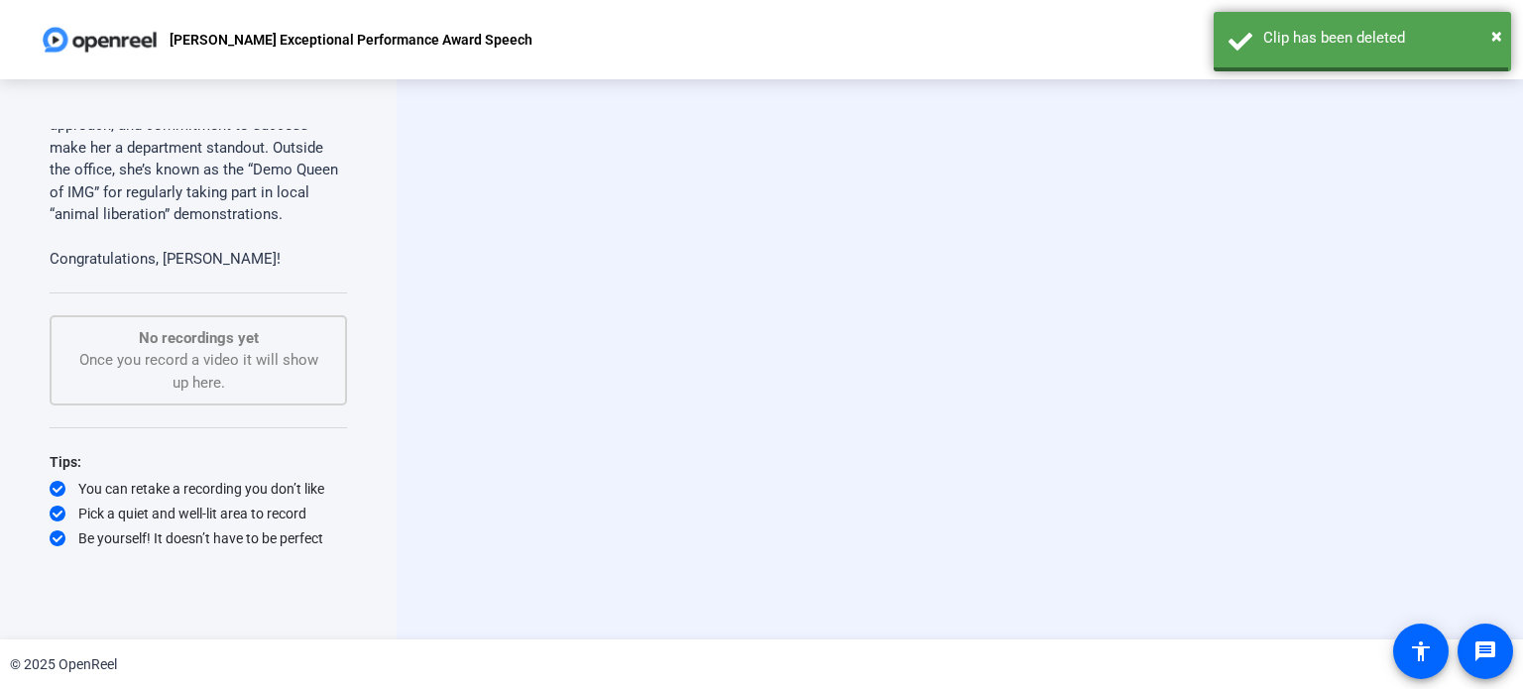
scroll to position [527, 0]
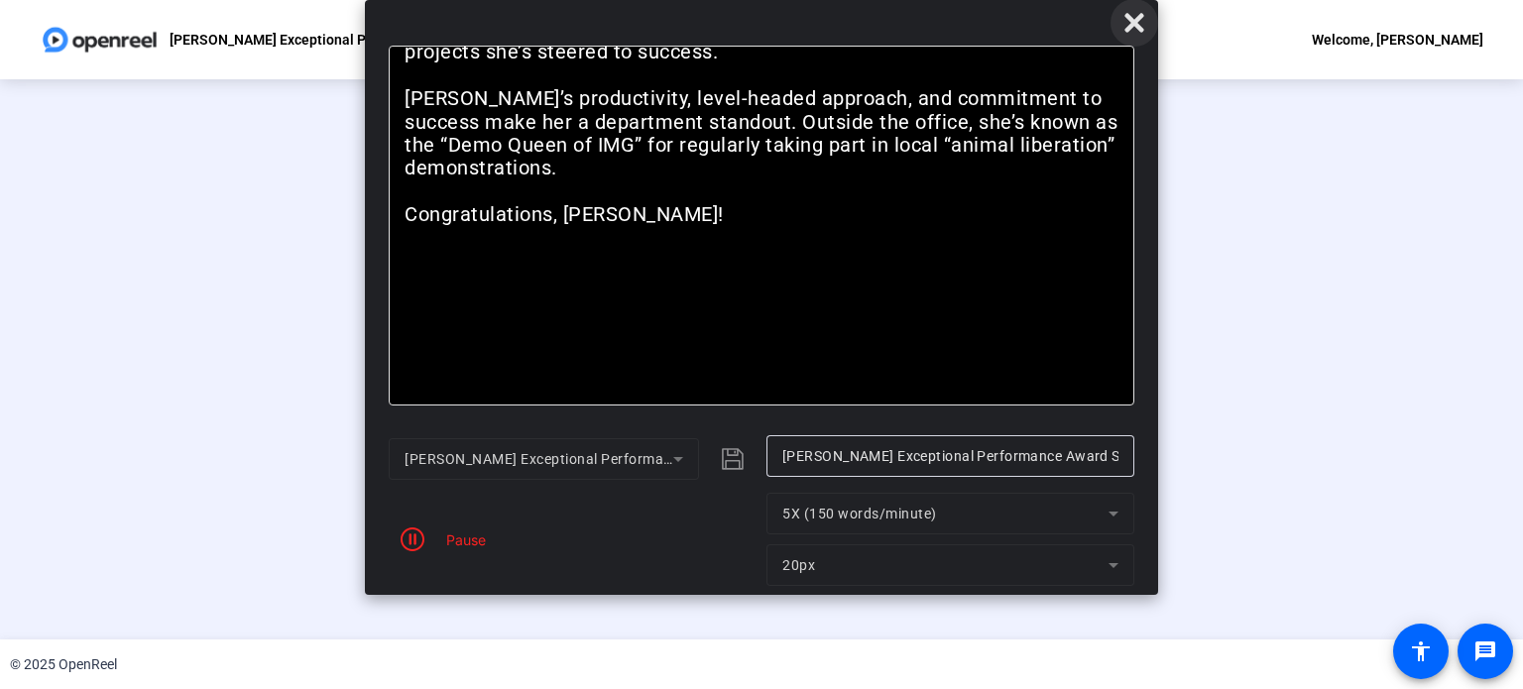
click at [1129, 23] on icon at bounding box center [1134, 23] width 24 height 24
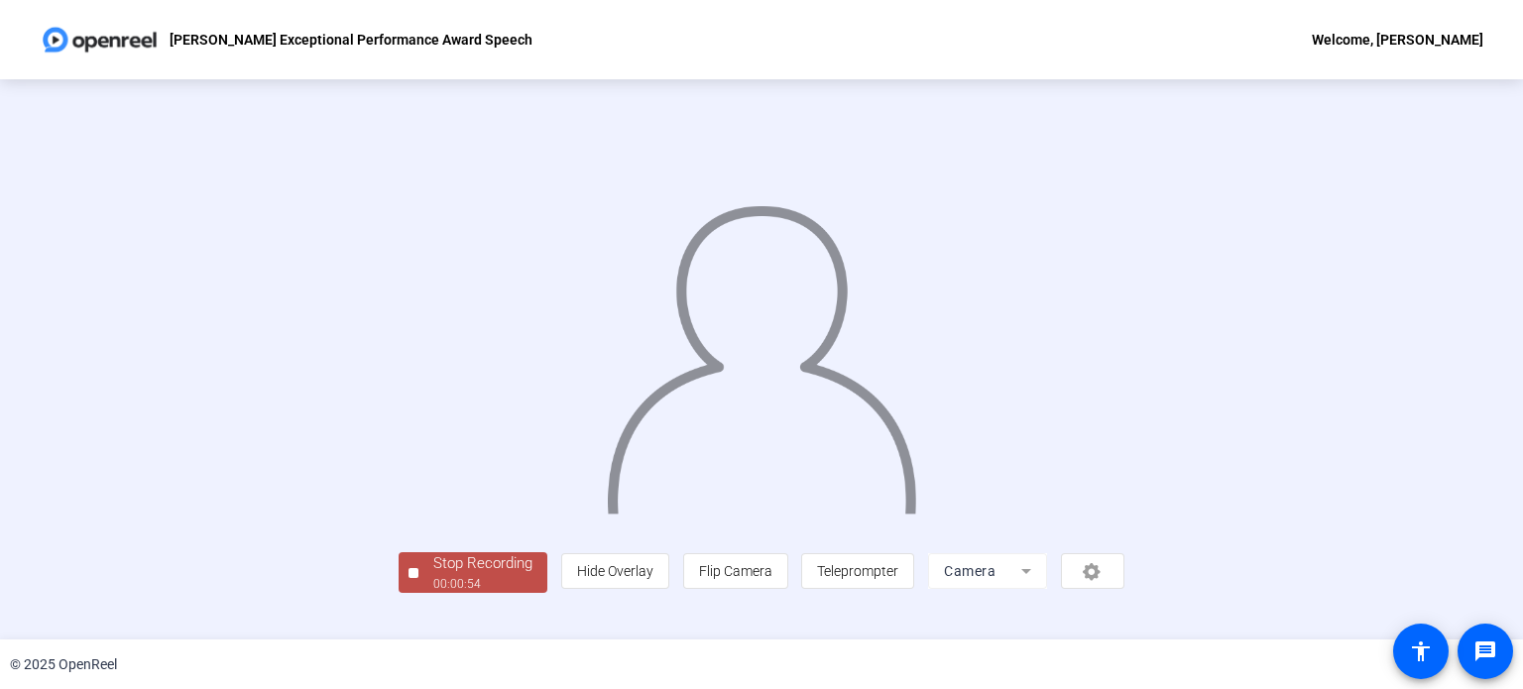
scroll to position [76, 0]
click at [433, 575] on div "Stop Recording" at bounding box center [482, 563] width 99 height 23
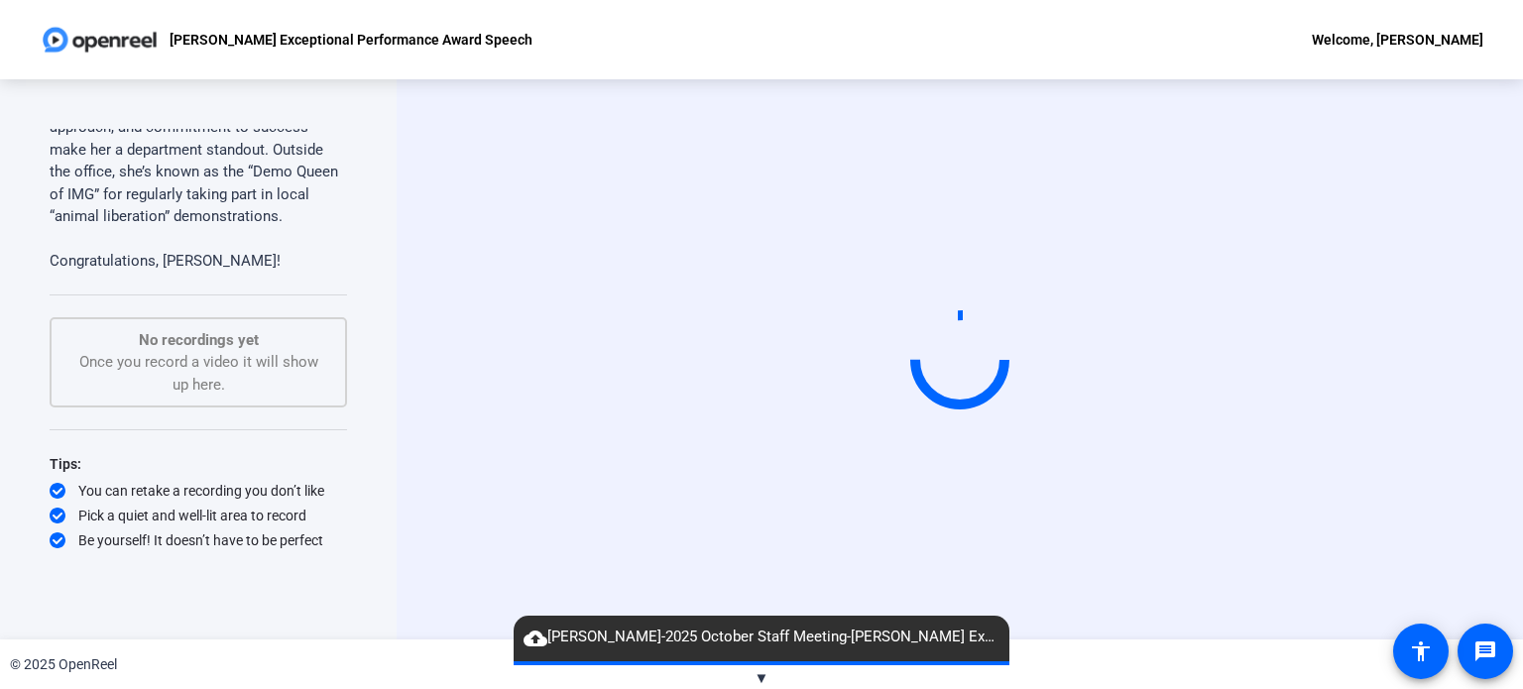
scroll to position [527, 0]
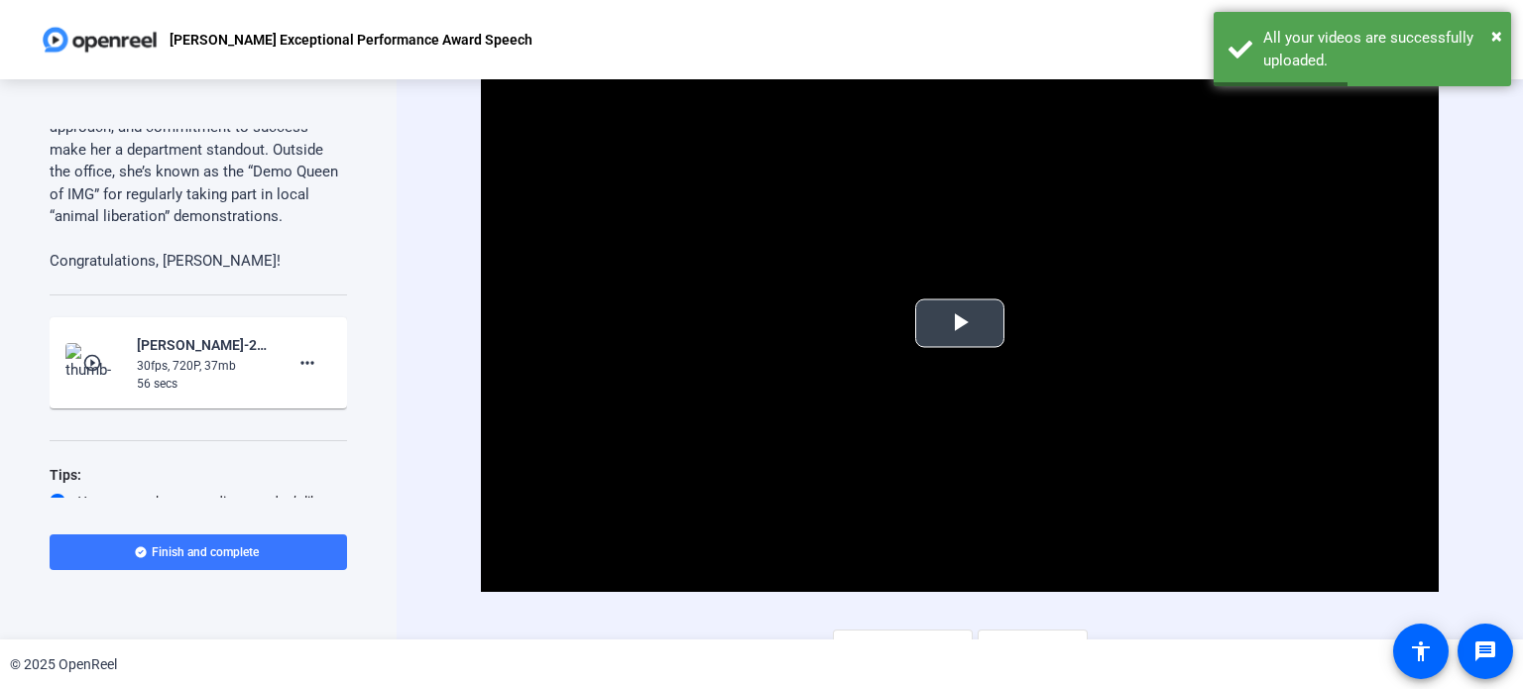
click at [960, 323] on span "Video Player" at bounding box center [960, 323] width 0 height 0
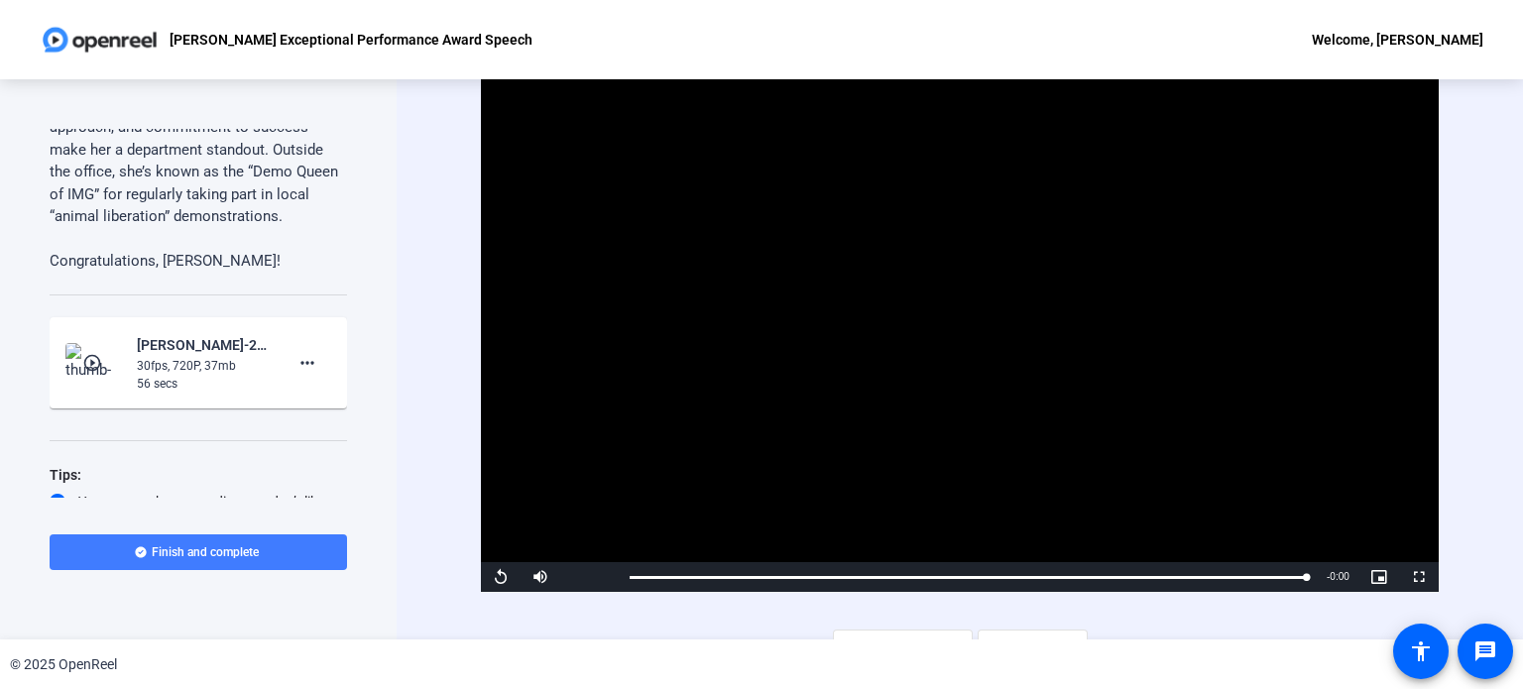
click at [213, 554] on span "Finish and complete" at bounding box center [205, 552] width 107 height 16
